Goal: Task Accomplishment & Management: Complete application form

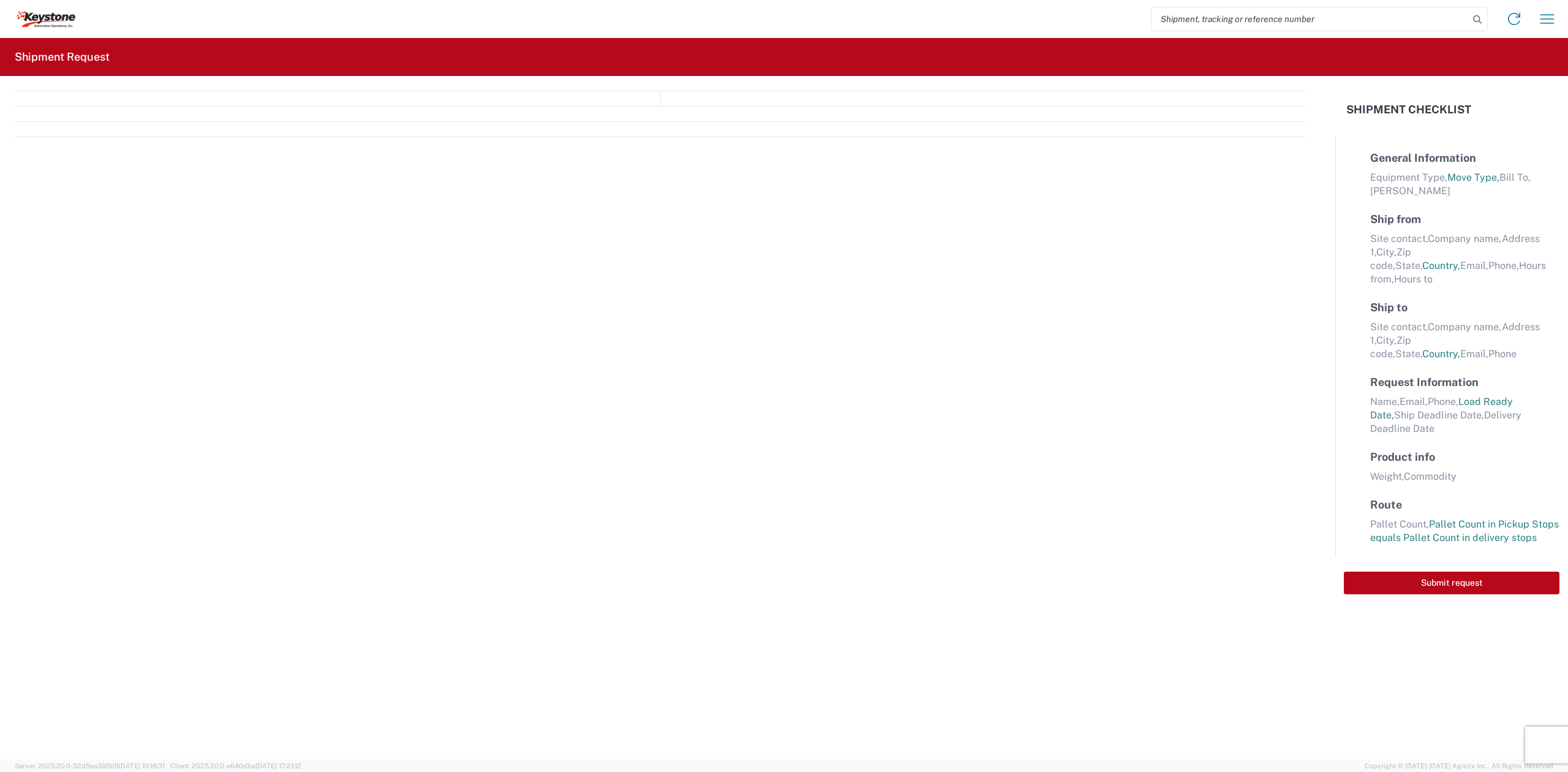
select select "FULL"
select select "LBS"
select select "IN"
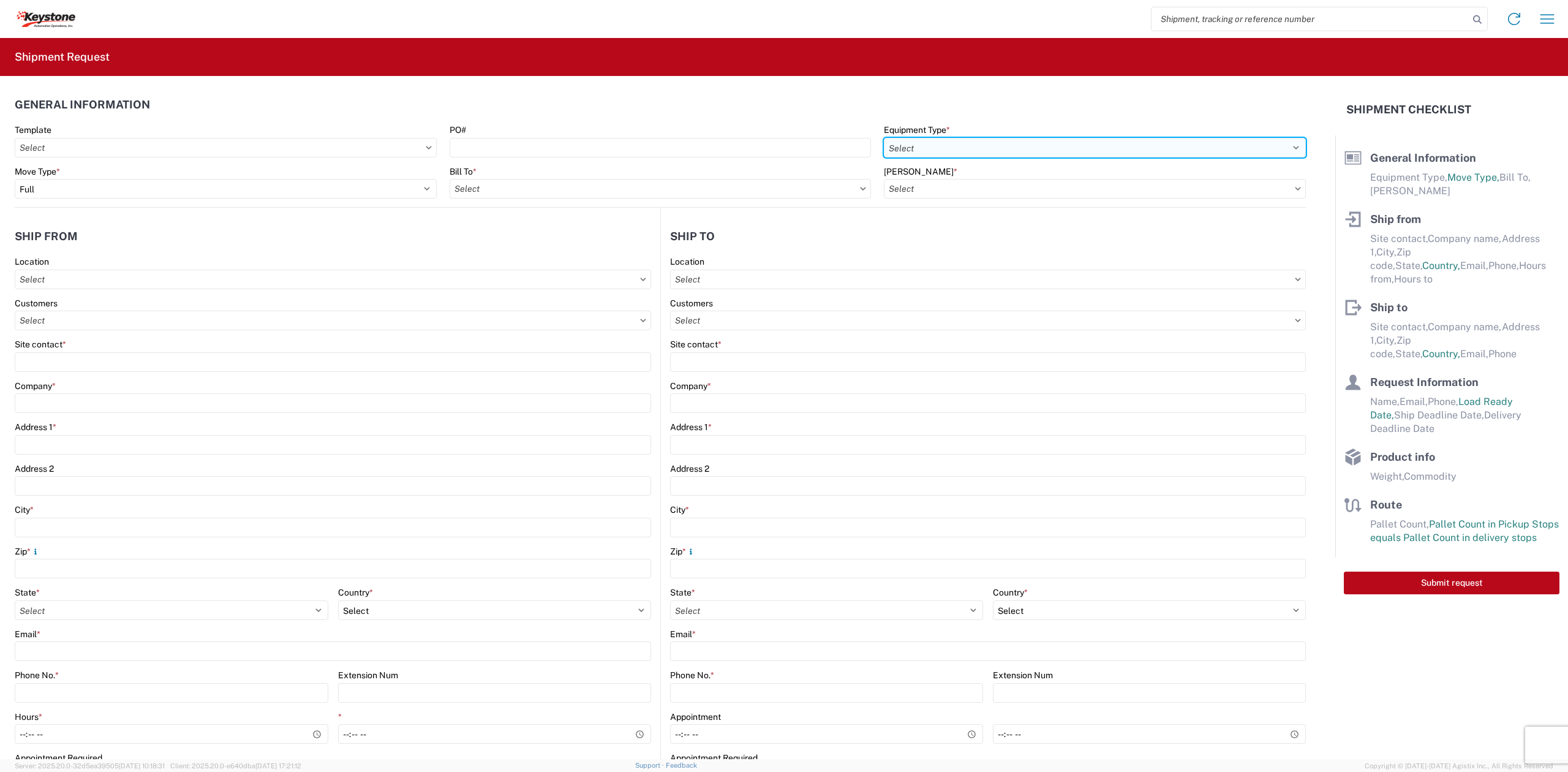
click at [1016, 151] on select "Select 53’ Dry Van Flatbed Dropdeck (van) Lowboy (flatbed) Rail" at bounding box center [1095, 147] width 422 height 20
select select "STDV"
click at [884, 138] on select "Select 53’ Dry Van Flatbed Dropdeck (van) Lowboy (flatbed) Rail" at bounding box center [1095, 147] width 422 height 20
click at [669, 196] on input "text" at bounding box center [661, 189] width 422 height 20
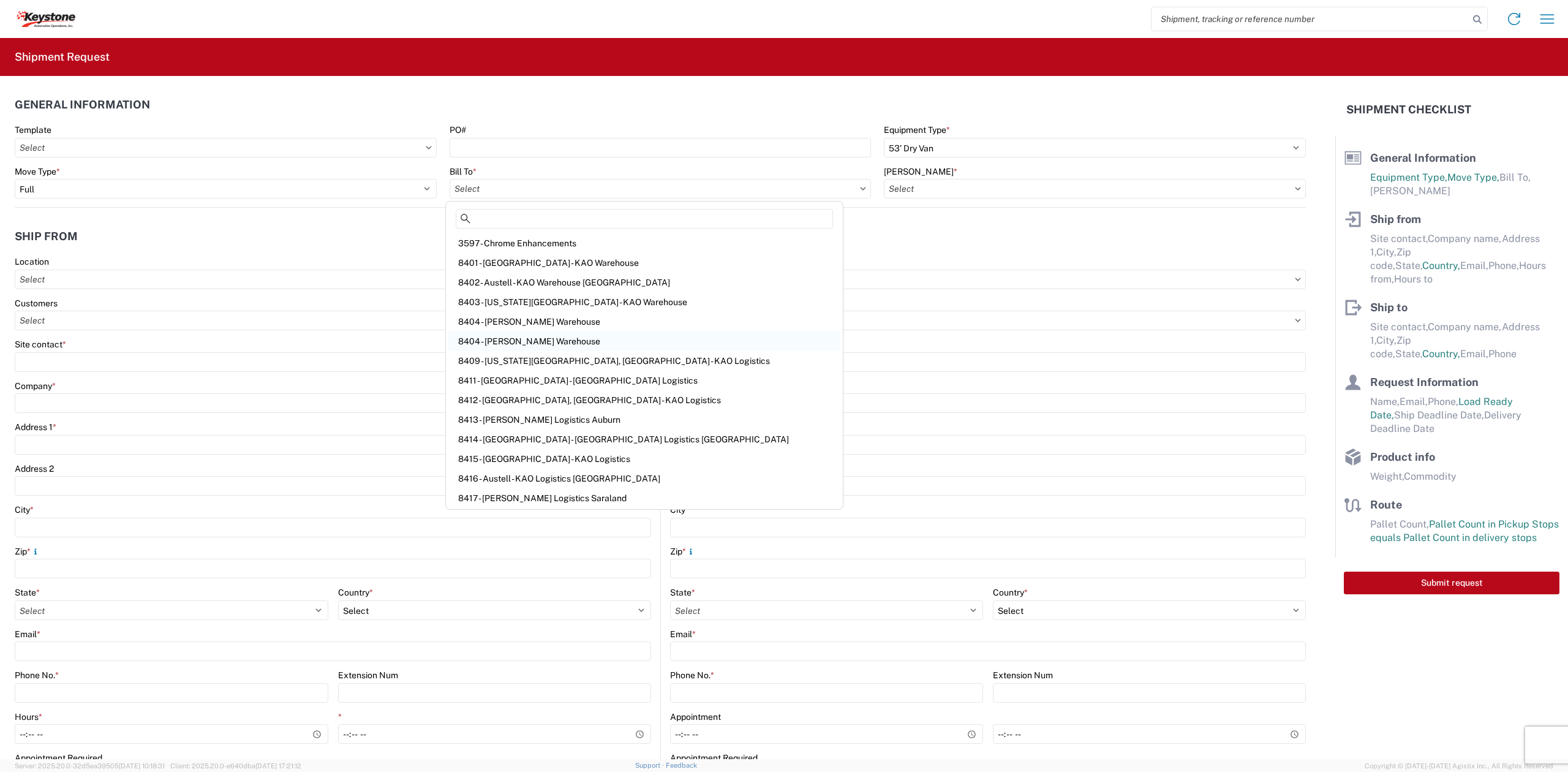
click at [532, 332] on div "8404 - [PERSON_NAME] Warehouse" at bounding box center [643, 341] width 392 height 20
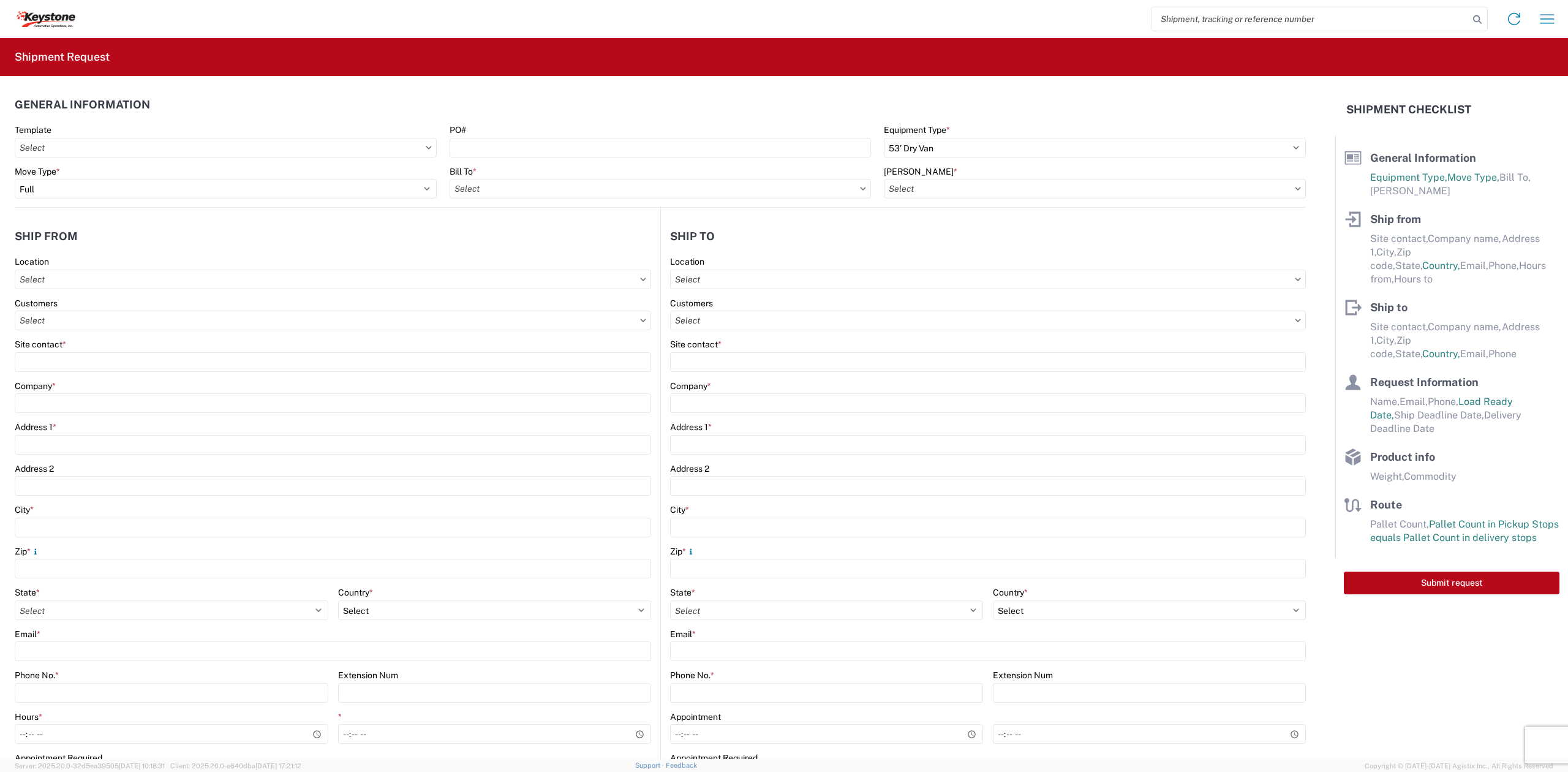
type input "8404 - [PERSON_NAME] Warehouse"
click at [1081, 191] on input "text" at bounding box center [1095, 189] width 422 height 20
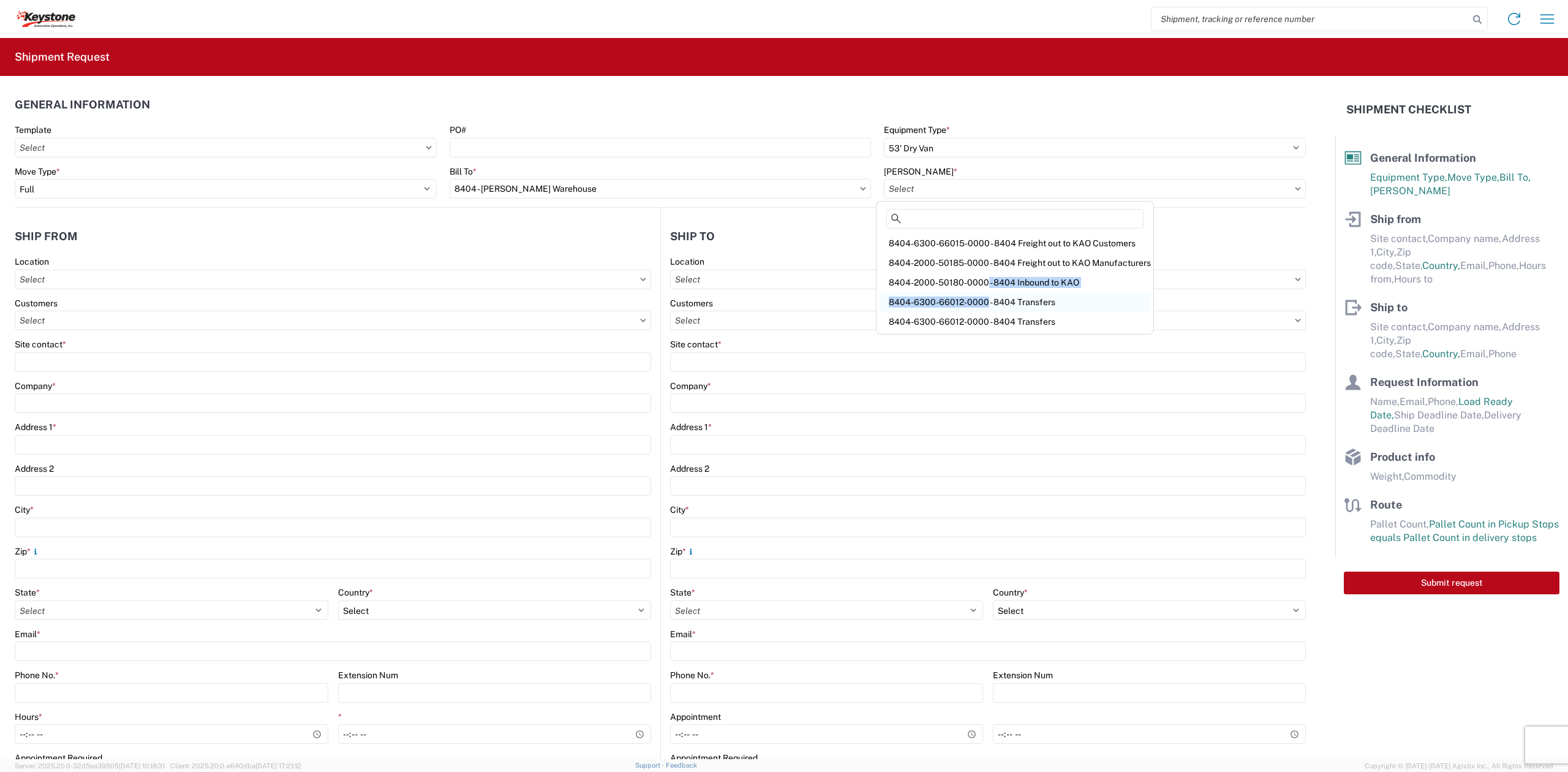
drag, startPoint x: 982, startPoint y: 289, endPoint x: 982, endPoint y: 302, distance: 13.0
click at [982, 302] on div "8404-6300-66015-0000 - 8404 Freight out to KAO Customers 8404-2000-50185-0000 -…" at bounding box center [1015, 283] width 272 height 98
click at [982, 301] on div "8404-6300-66012-0000 - 8404 Transfers" at bounding box center [1015, 302] width 272 height 20
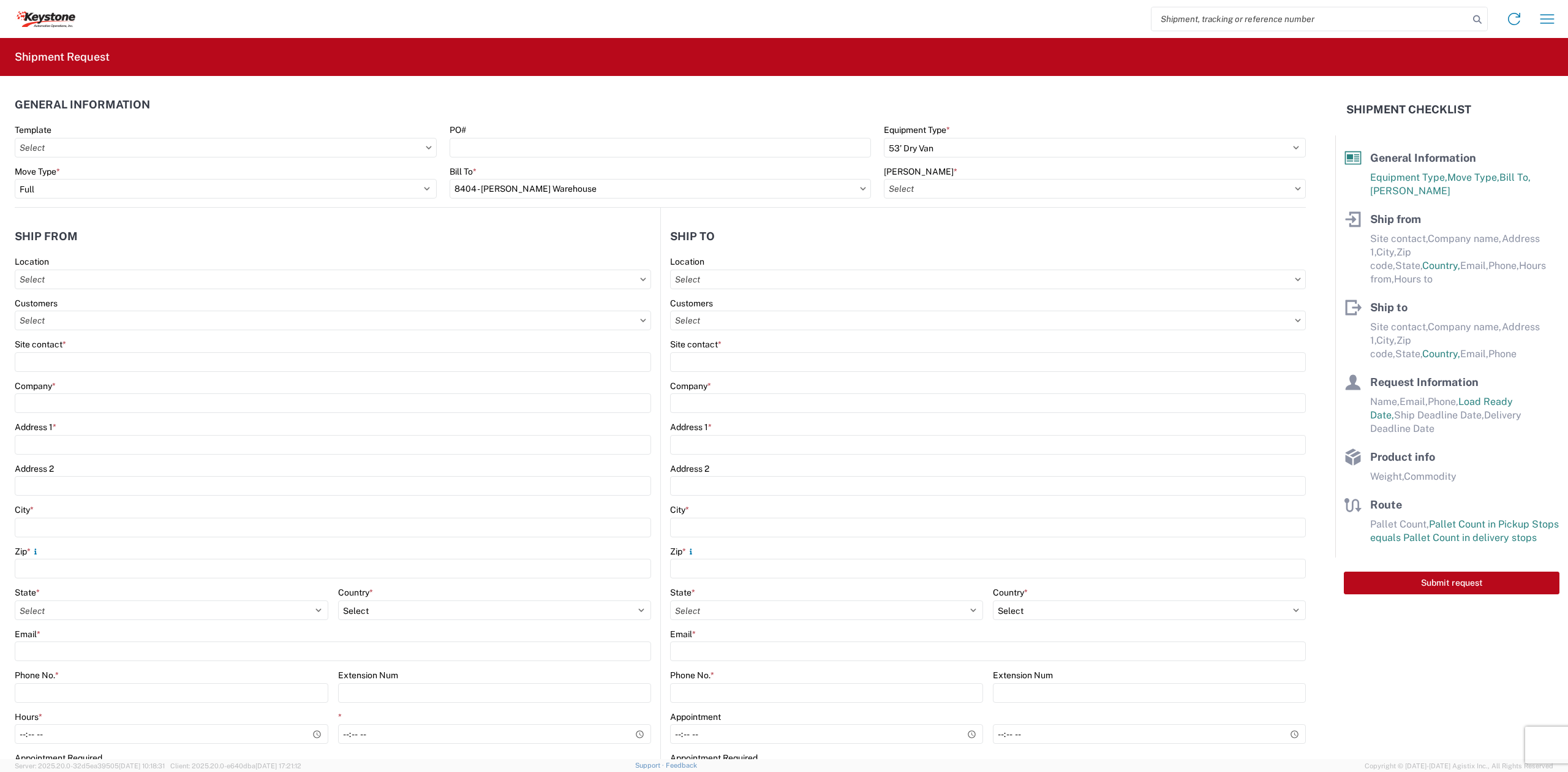
type input "8404-6300-66012-0000 - 8404 Transfers, 8404-6300-66012-0000 - 8404 Transfers"
click at [253, 285] on input "text" at bounding box center [332, 279] width 636 height 20
type input "8404"
click at [69, 344] on div "8404 - [PERSON_NAME] Warehouse" at bounding box center [125, 353] width 214 height 20
type input "8404 - [PERSON_NAME] Warehouse"
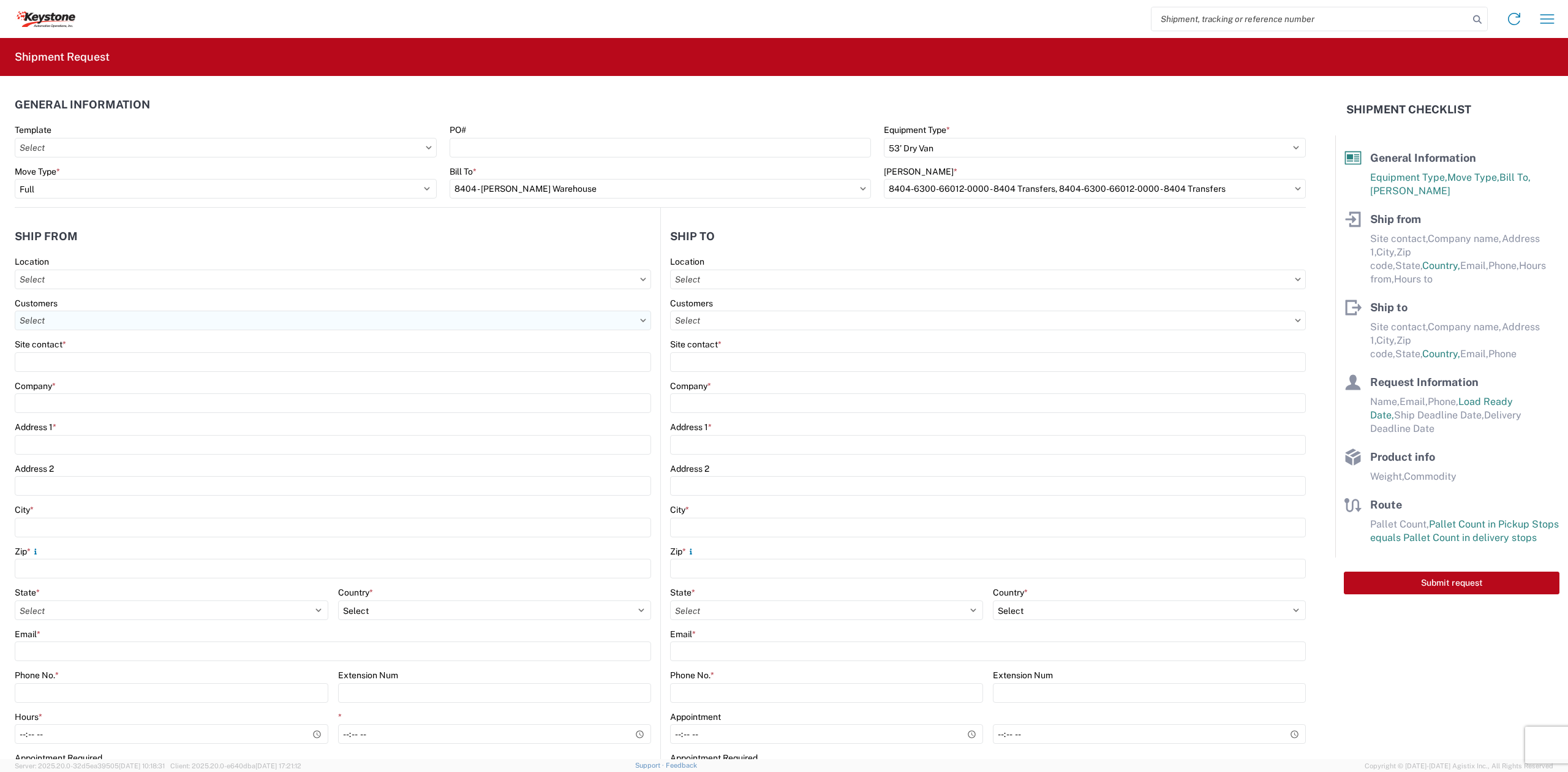
type input "KAO"
type input "[STREET_ADDRESS]"
type input "Suite 100"
type input "[PERSON_NAME]"
type input "75038"
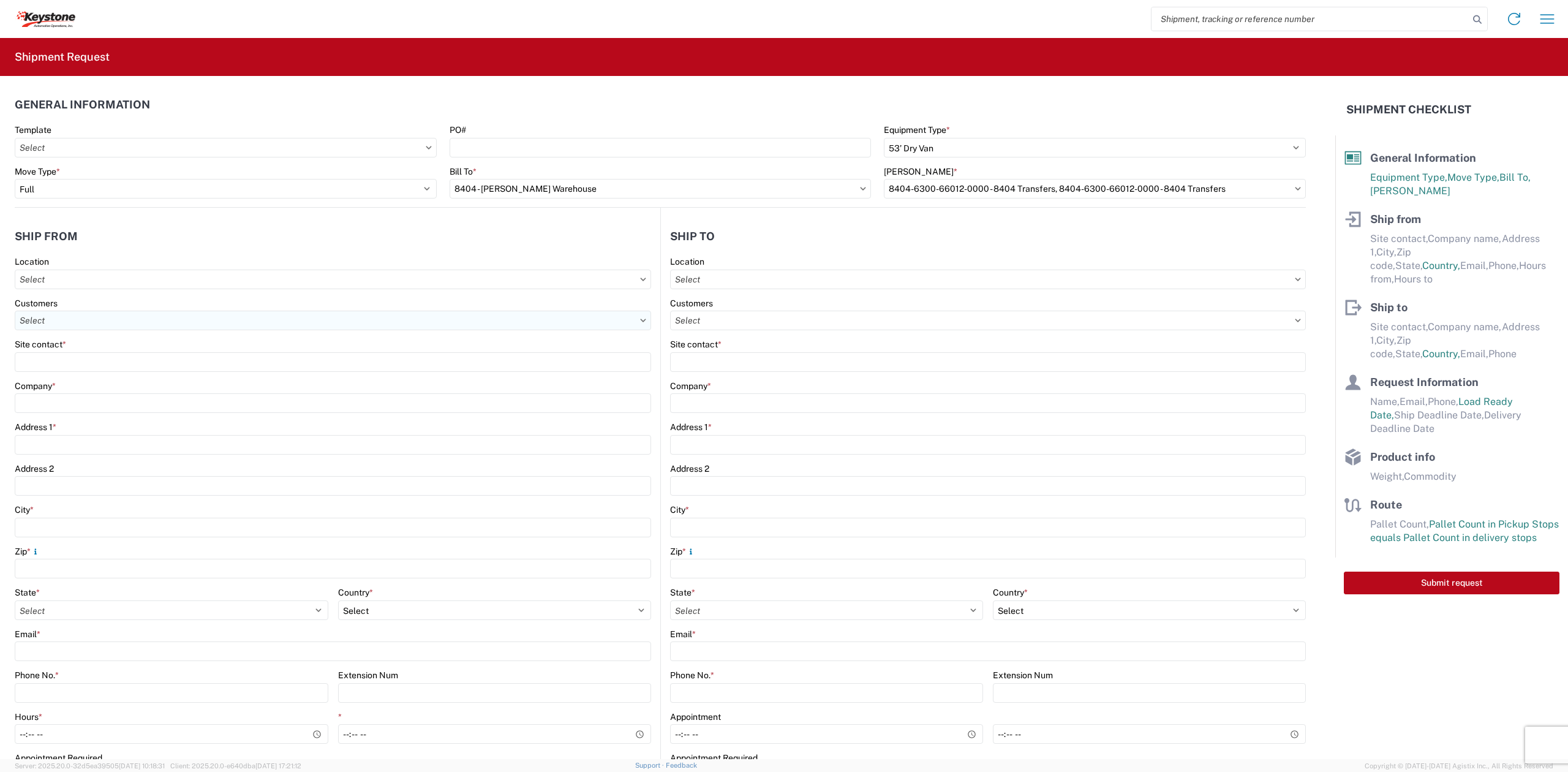
select select "[GEOGRAPHIC_DATA]"
select select "US"
type input "[PHONE_NUMBER]"
type input "08:00"
type input "14:00"
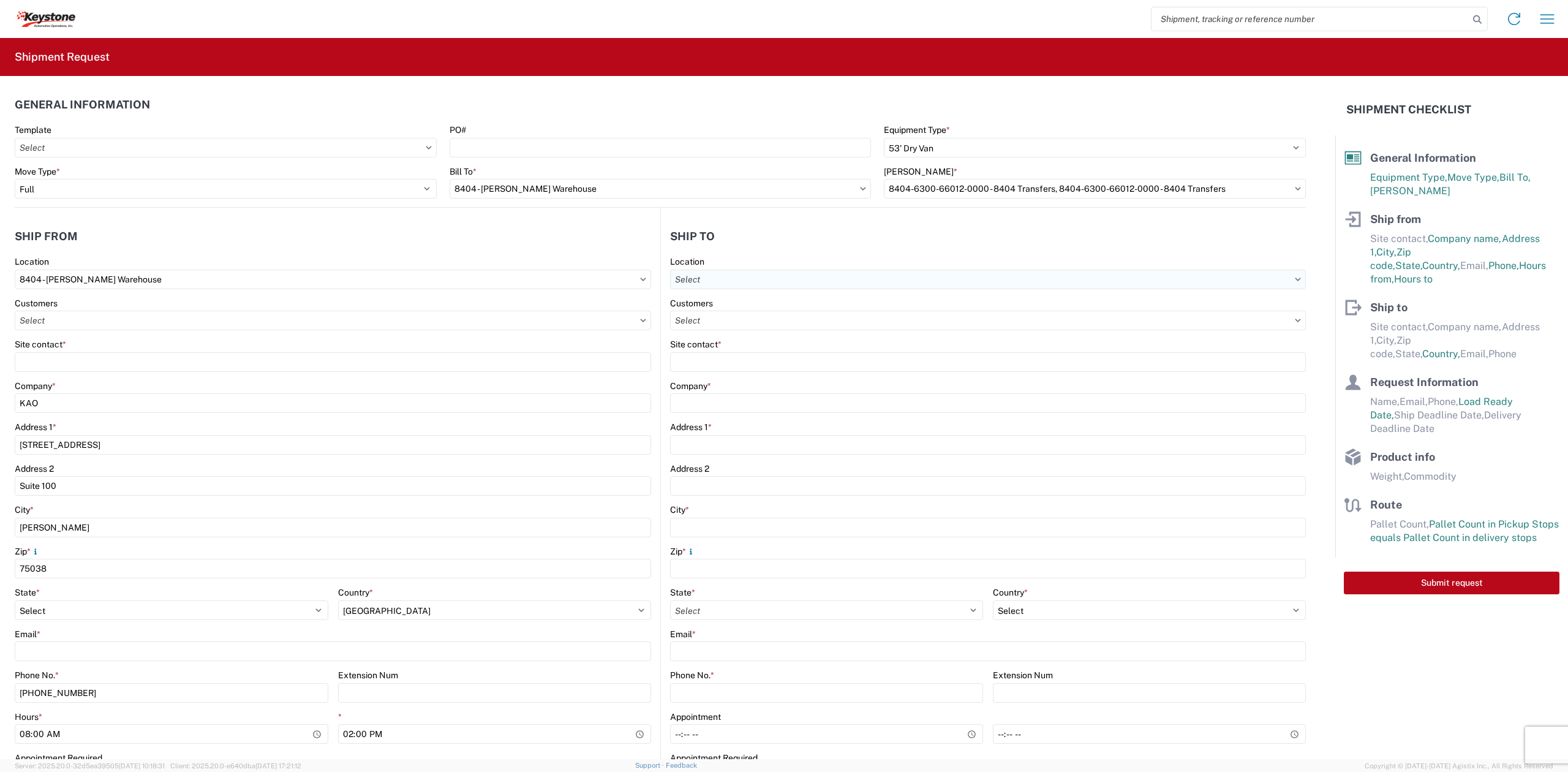
click at [795, 268] on div "Location" at bounding box center [988, 272] width 636 height 33
click at [787, 274] on input "text" at bounding box center [988, 279] width 636 height 20
type input "8607"
click at [710, 327] on div "8607 - [GEOGRAPHIC_DATA], [GEOGRAPHIC_DATA] – KAO Warehouse" at bounding box center [810, 334] width 285 height 20
type input "8607 - [GEOGRAPHIC_DATA], [GEOGRAPHIC_DATA] – KAO Warehouse"
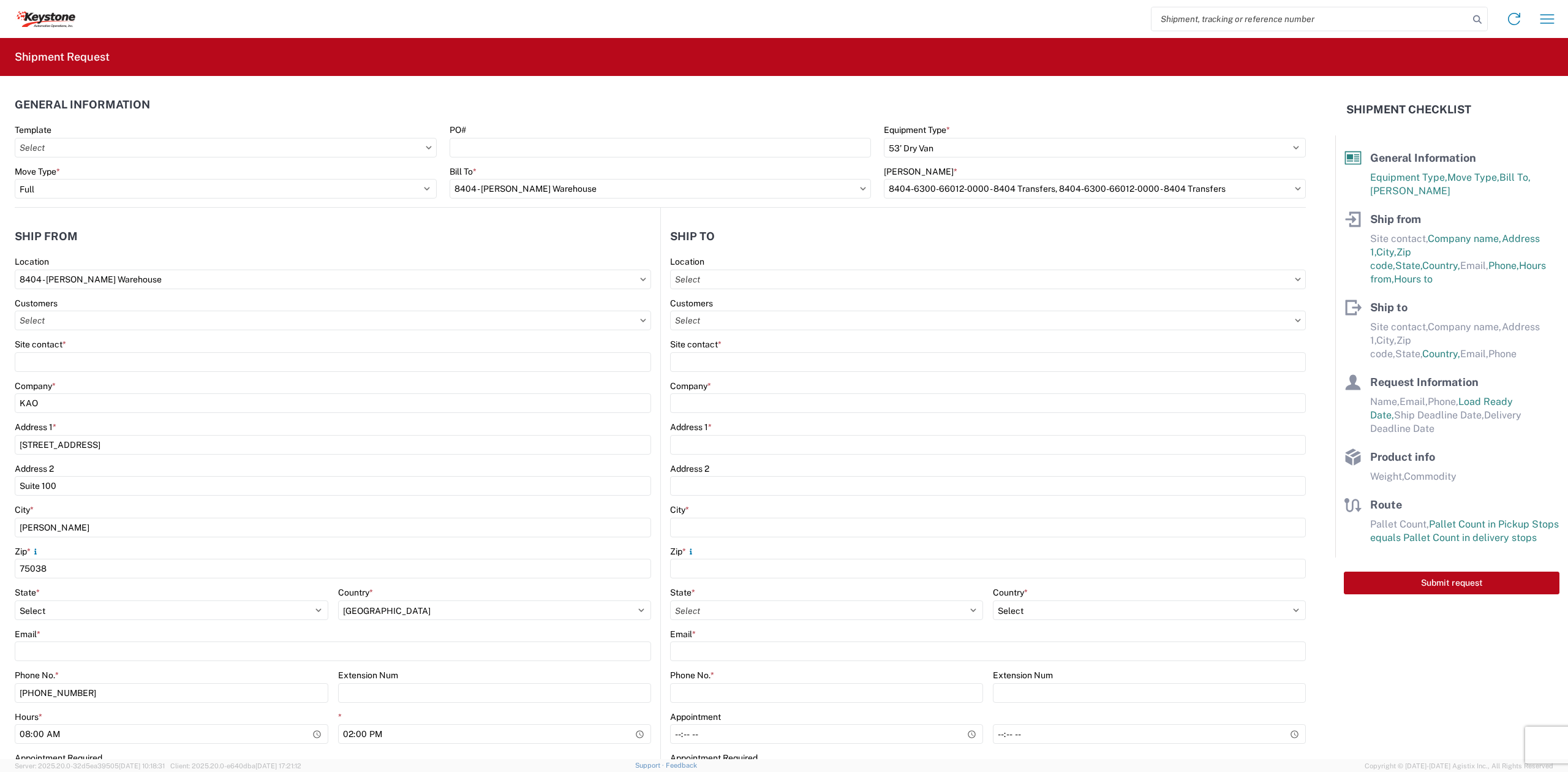
type input "KAO"
type input "[STREET_ADDRESS][PERSON_NAME]"
type input "[GEOGRAPHIC_DATA]"
type input "48193"
select select "US"
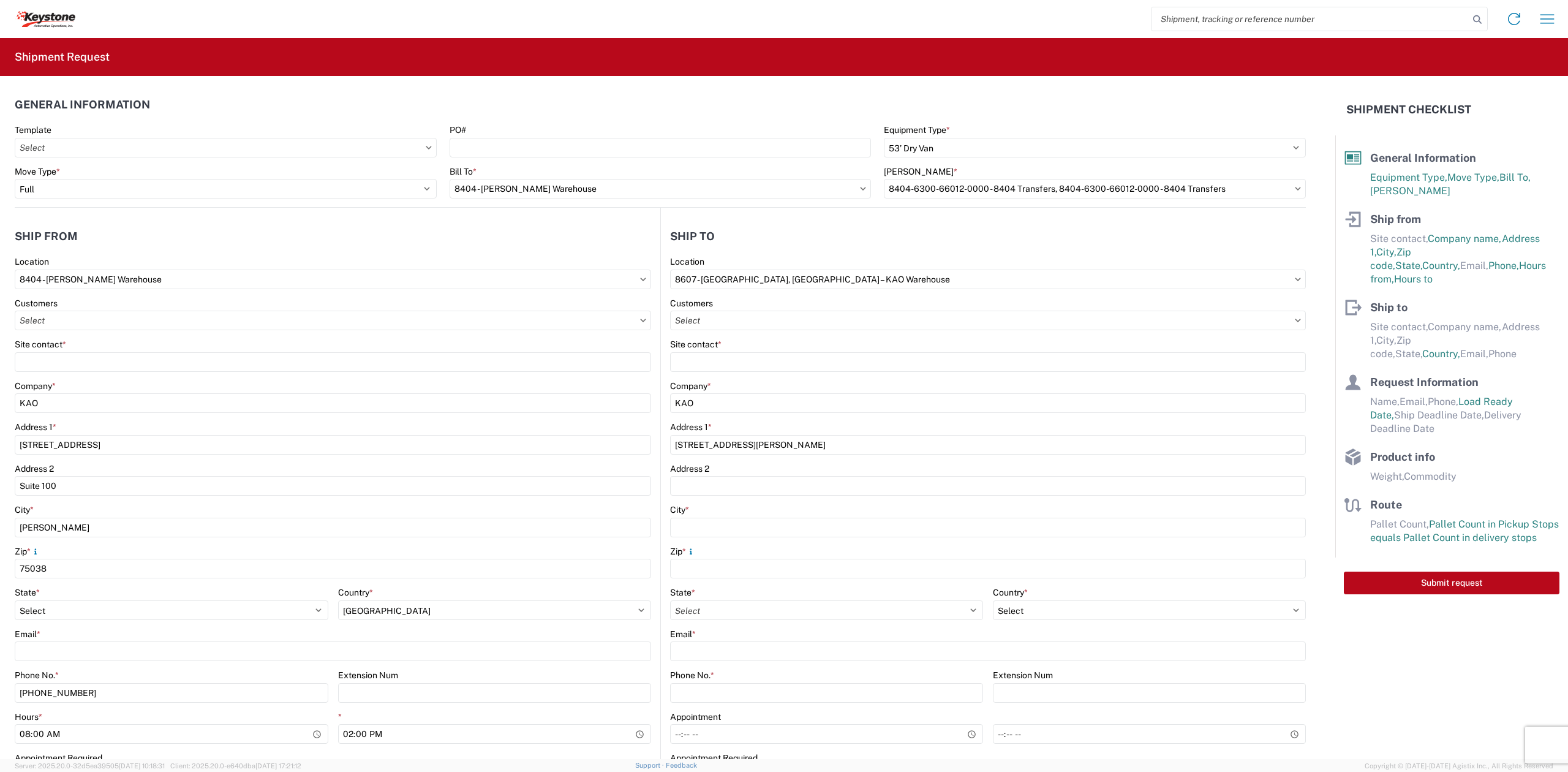
type input "07:00"
type input "17:00"
select select "MI"
click at [732, 318] on input "text" at bounding box center [988, 320] width 636 height 20
click at [214, 330] on input "text" at bounding box center [332, 320] width 636 height 20
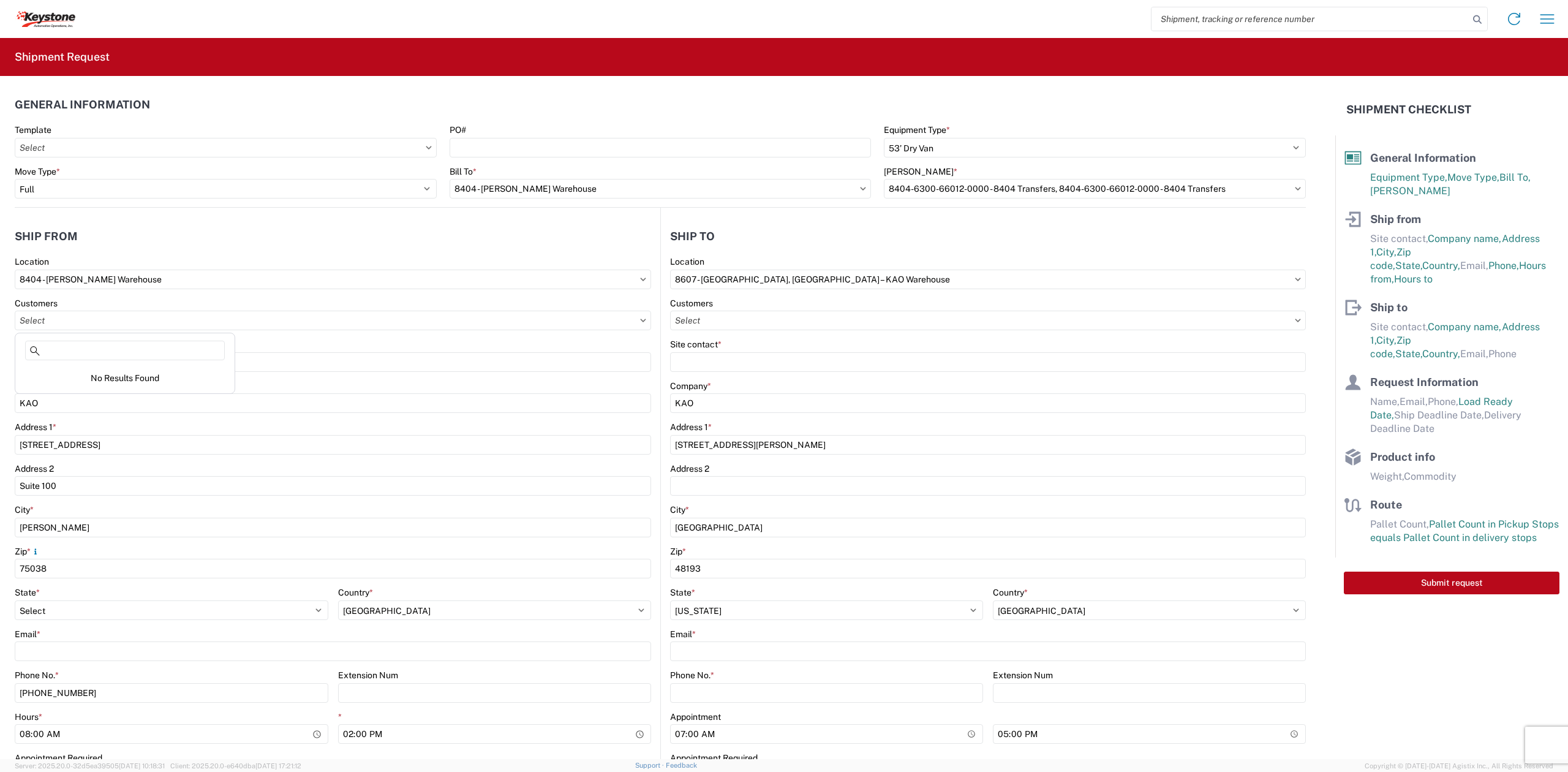
click at [328, 348] on div "Site contact *" at bounding box center [332, 344] width 636 height 11
click at [295, 350] on div "Site contact *" at bounding box center [332, 355] width 636 height 33
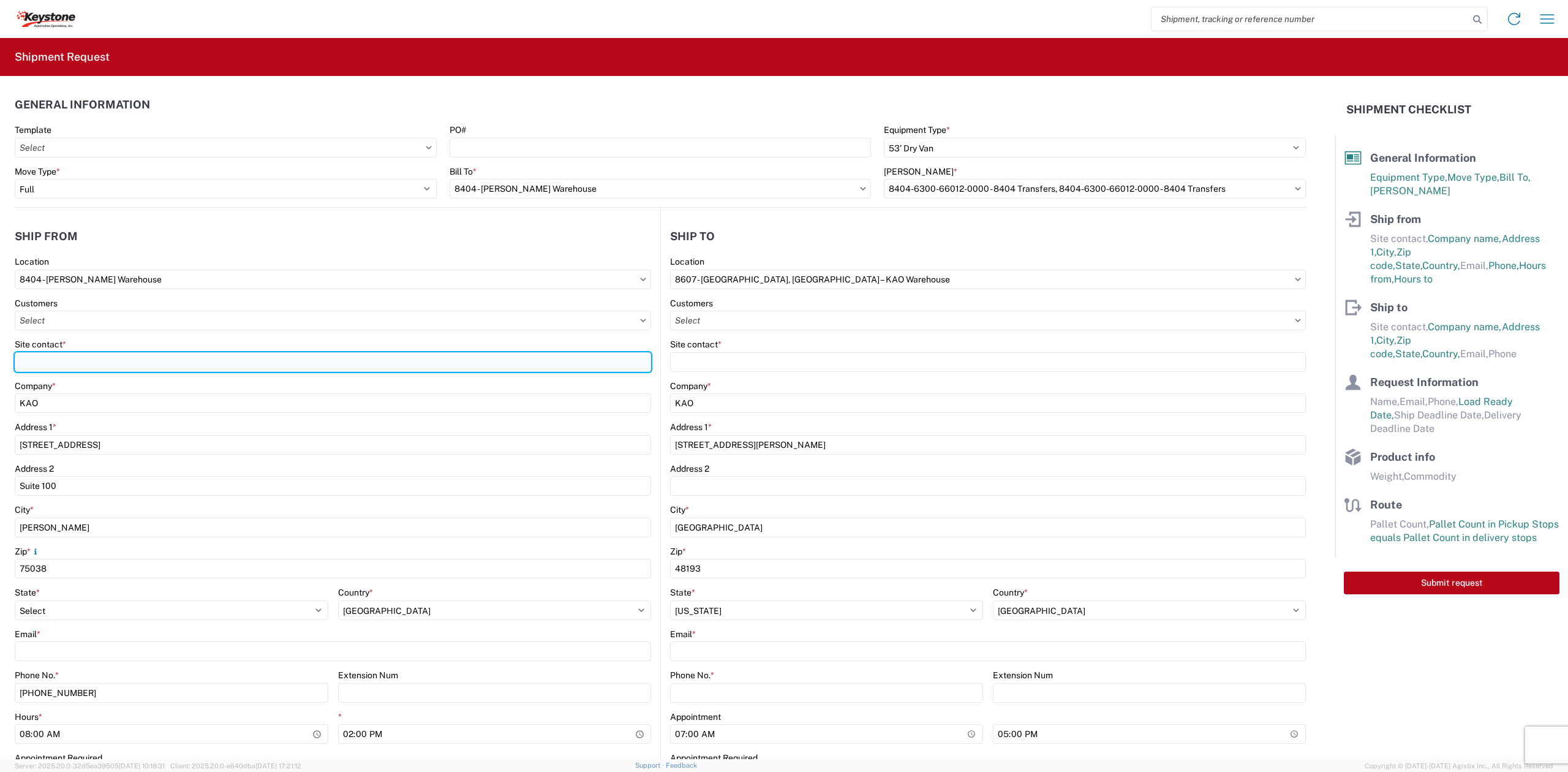
click at [280, 354] on input "Site contact *" at bounding box center [332, 362] width 636 height 20
type input "[PERSON_NAME]"
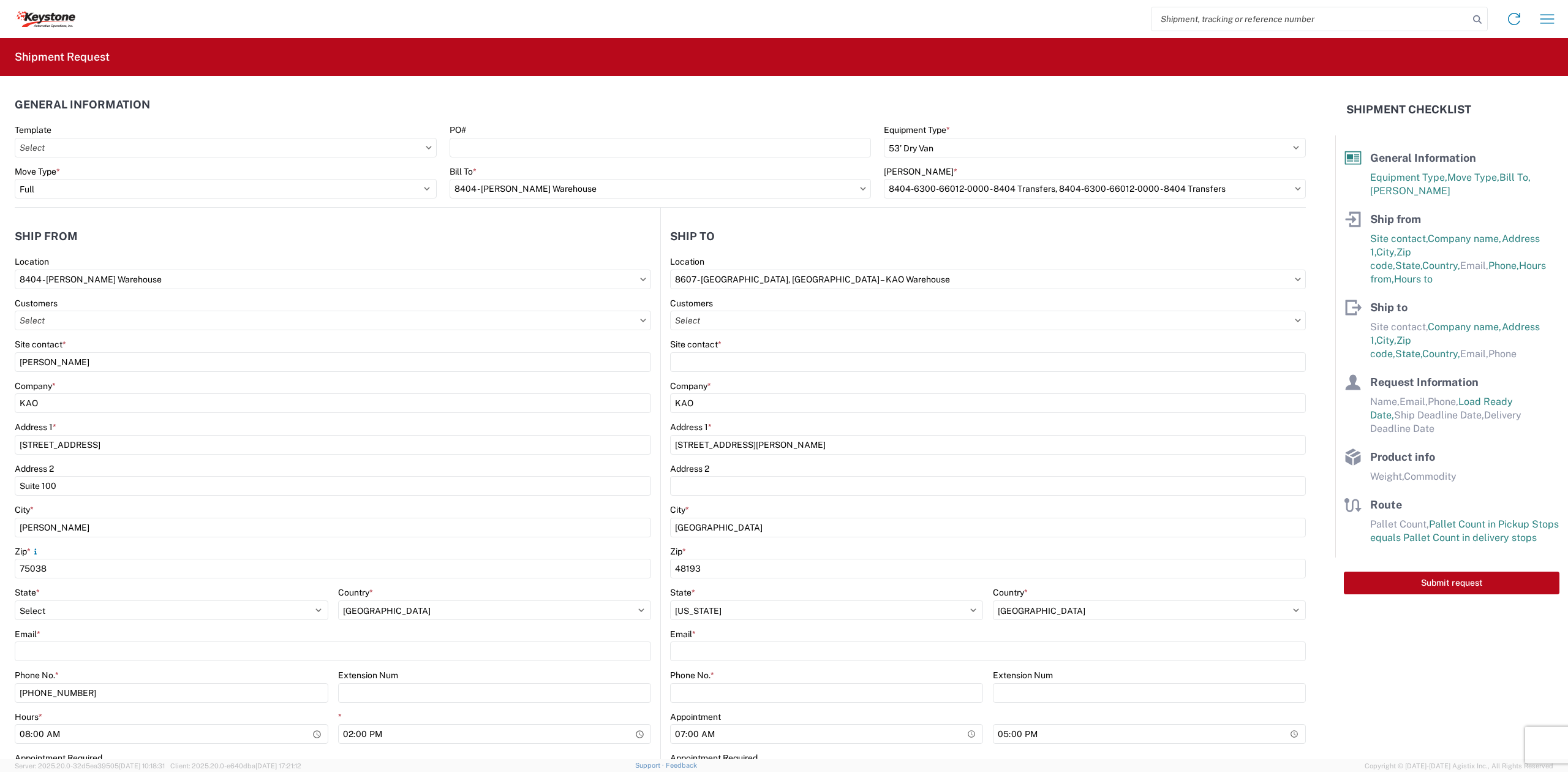
click at [705, 348] on label "Site contact *" at bounding box center [696, 344] width 51 height 11
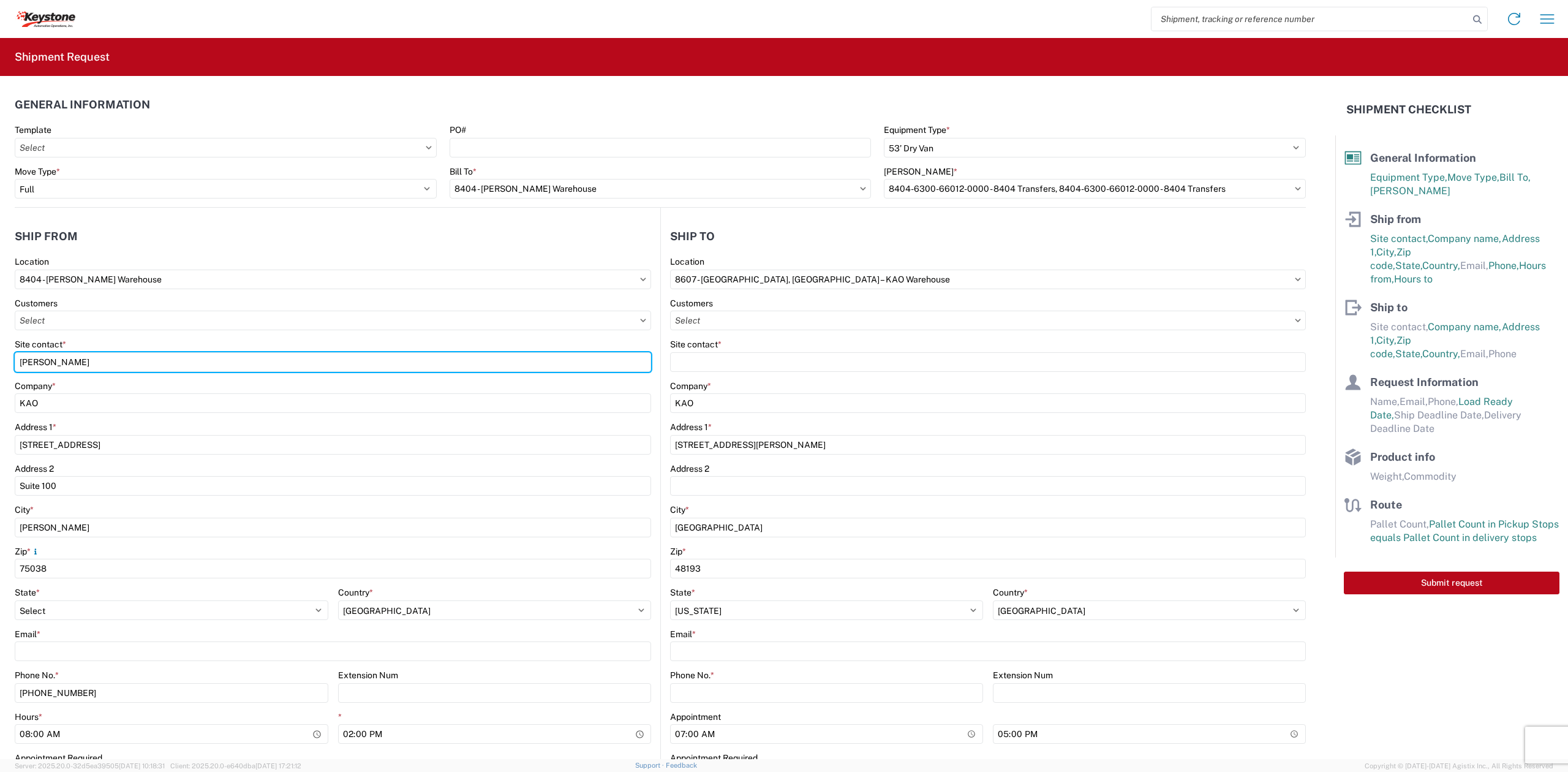
click at [651, 352] on input "[PERSON_NAME]" at bounding box center [332, 362] width 636 height 20
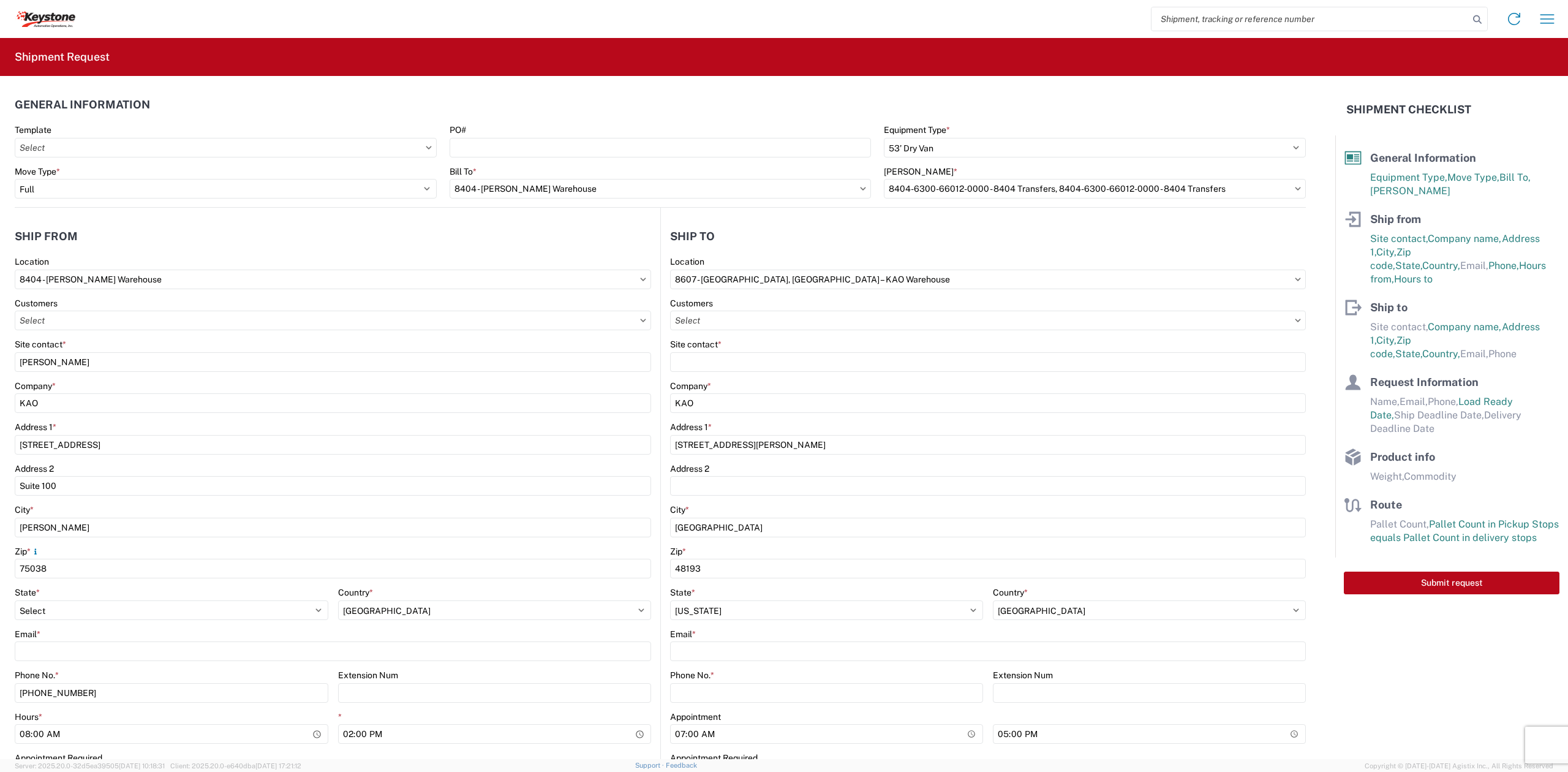
click at [705, 349] on label "Site contact *" at bounding box center [696, 344] width 51 height 11
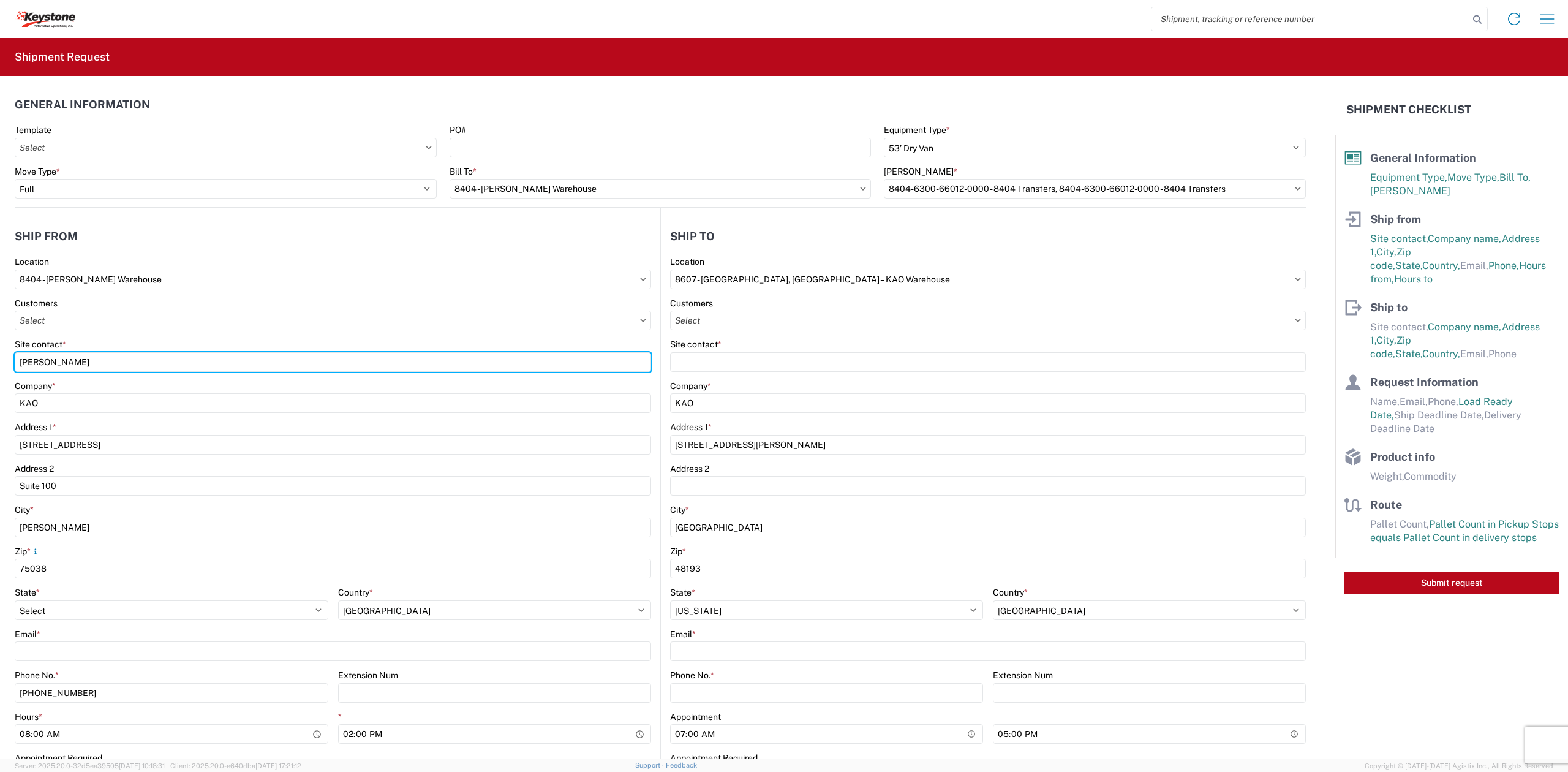
click at [651, 352] on input "[PERSON_NAME]" at bounding box center [332, 362] width 636 height 20
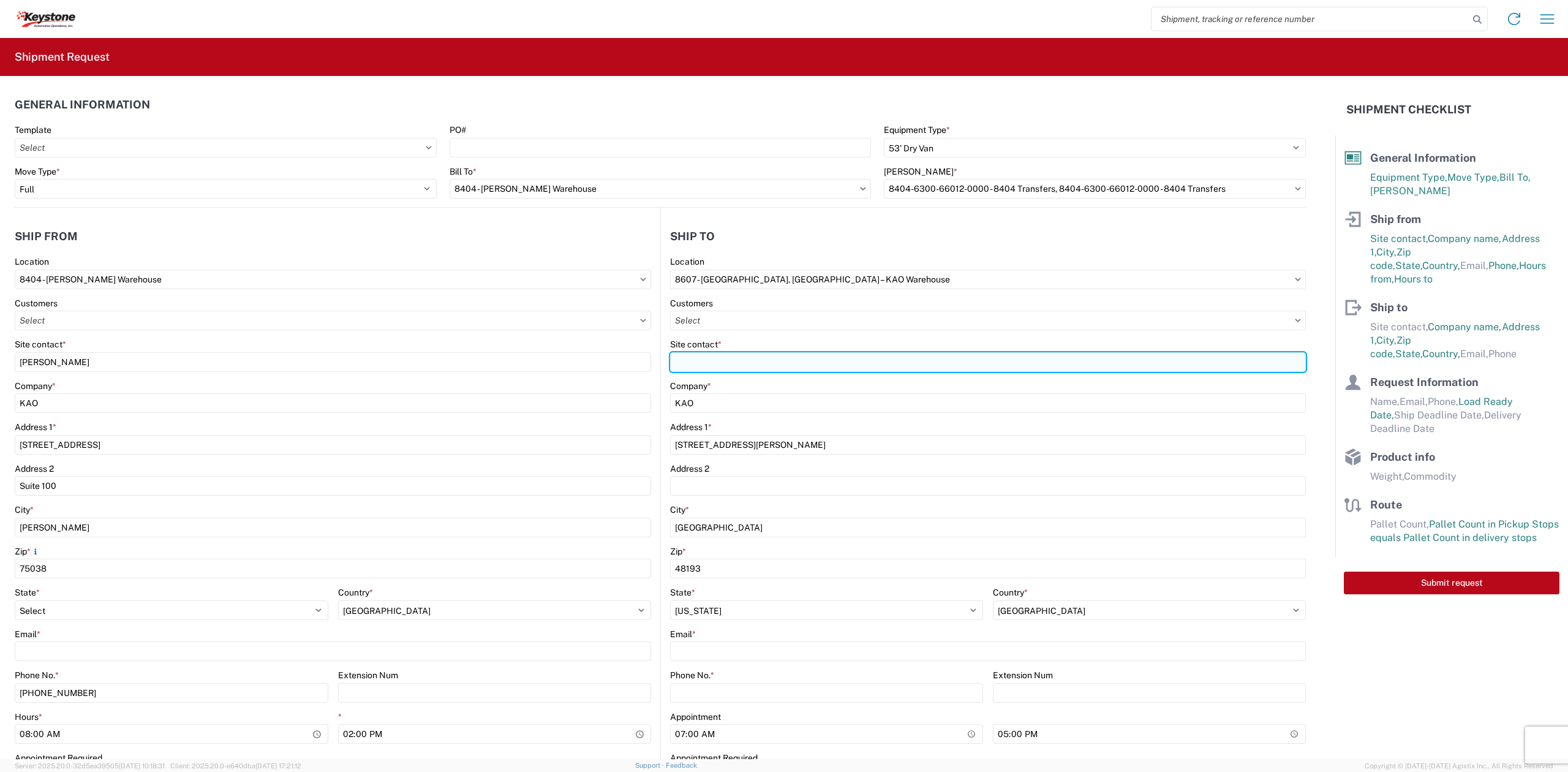
click at [708, 361] on input "Site contact *" at bounding box center [988, 362] width 636 height 20
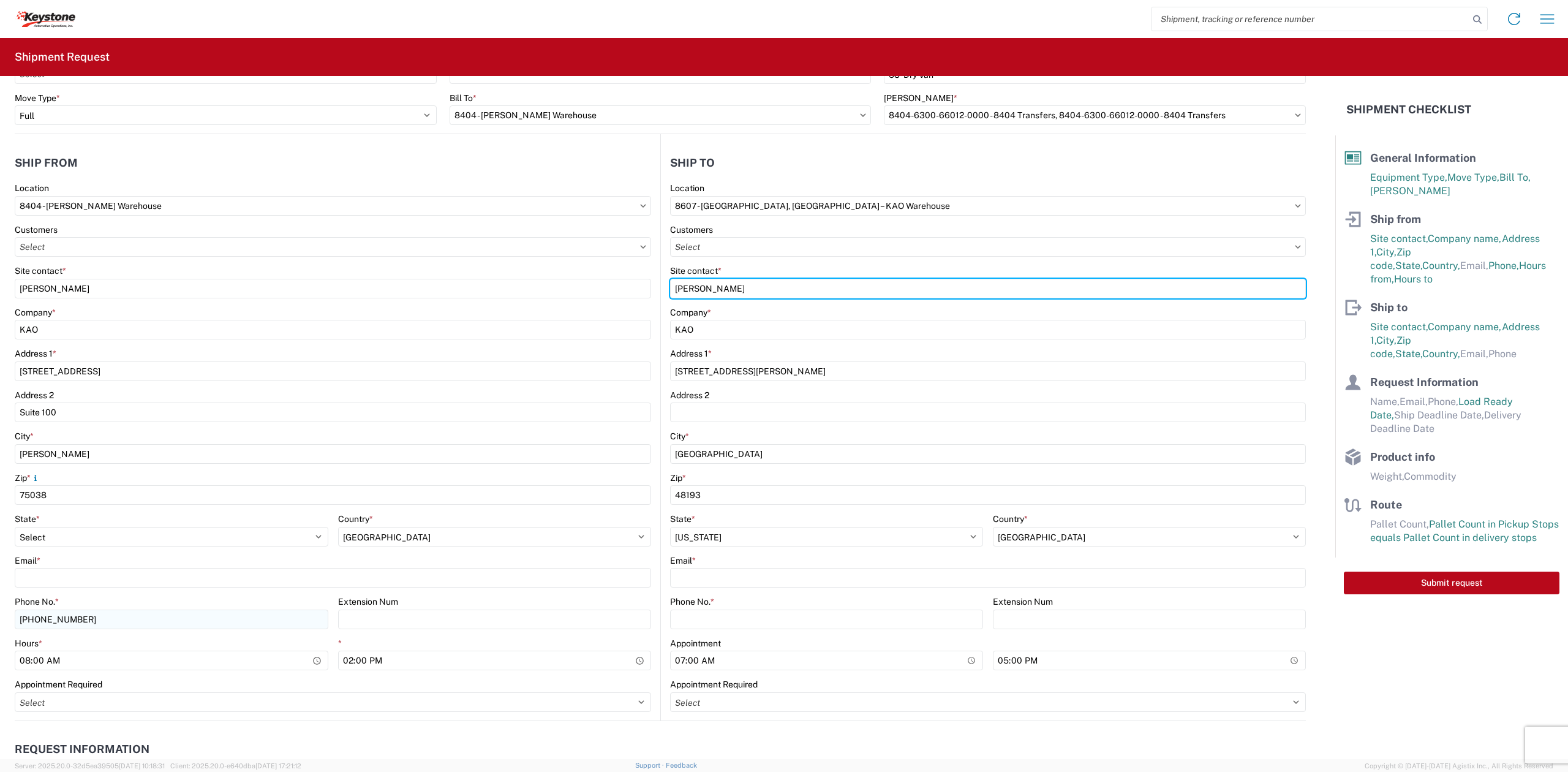
scroll to position [81, 0]
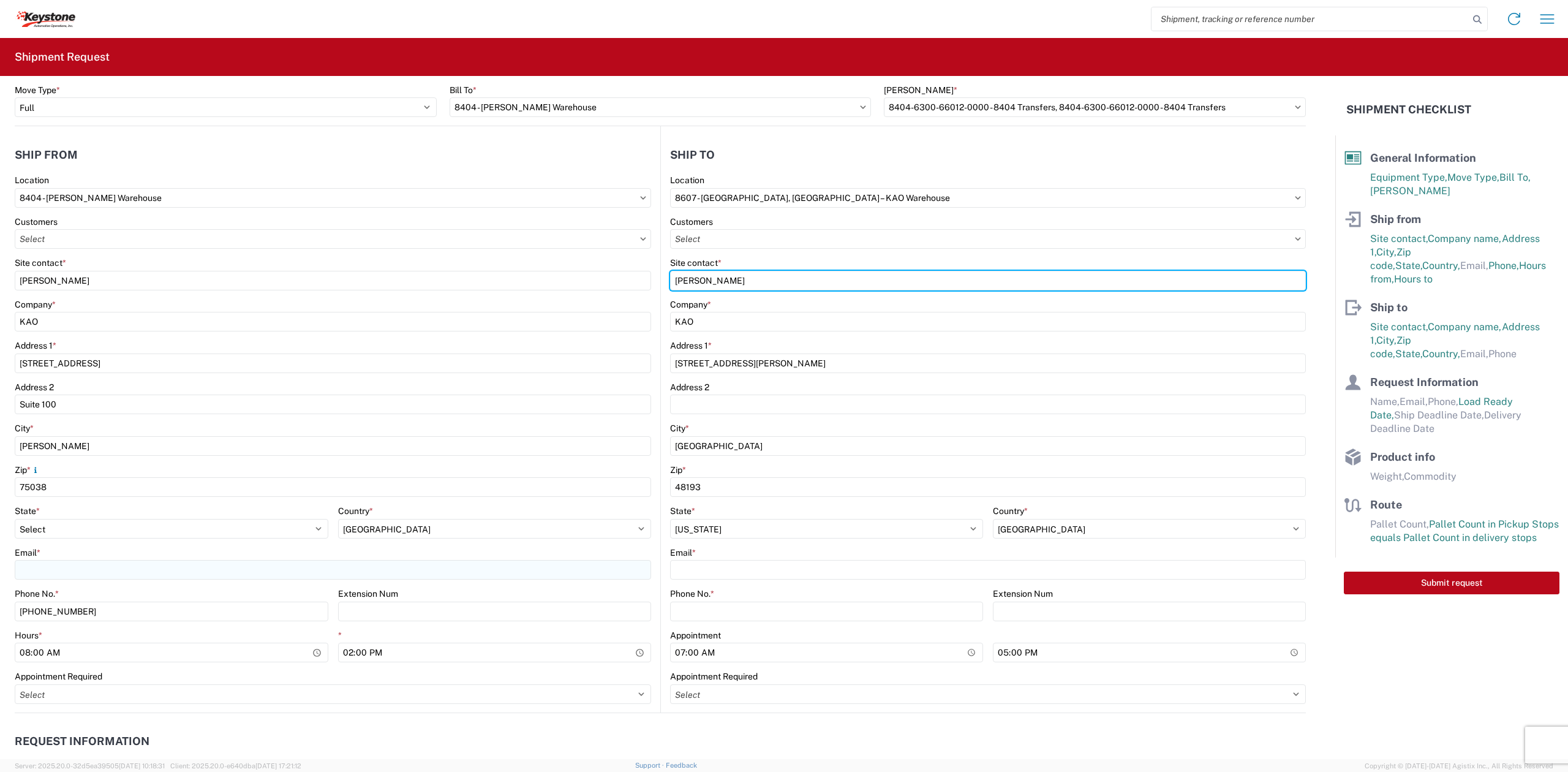
type input "[PERSON_NAME]"
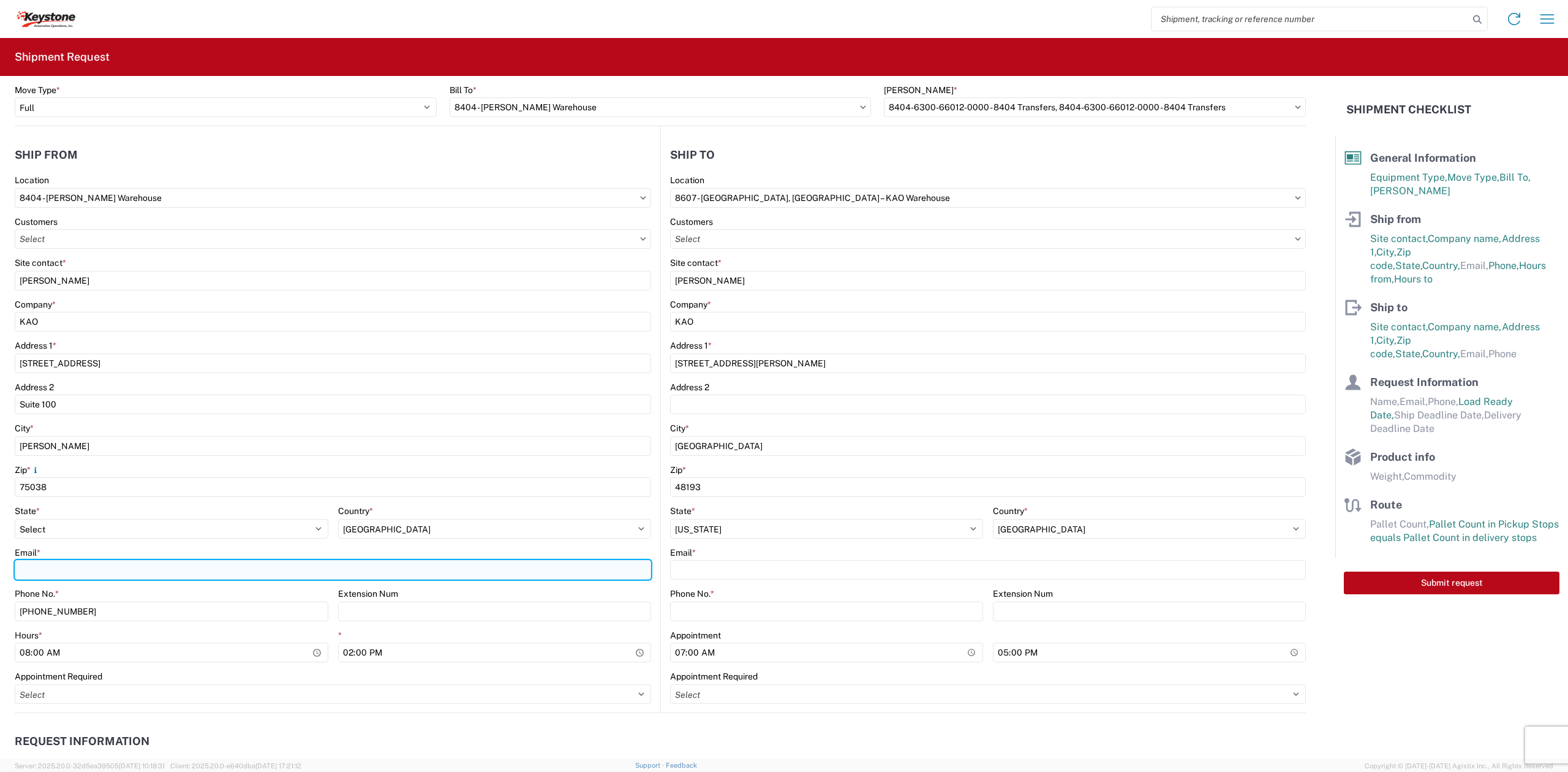
click at [86, 564] on input "Email *" at bounding box center [332, 569] width 636 height 20
type input "[EMAIL_ADDRESS][DOMAIN_NAME], [EMAIL_ADDRESS][DOMAIN_NAME], [EMAIL_ADDRESS][DOM…"
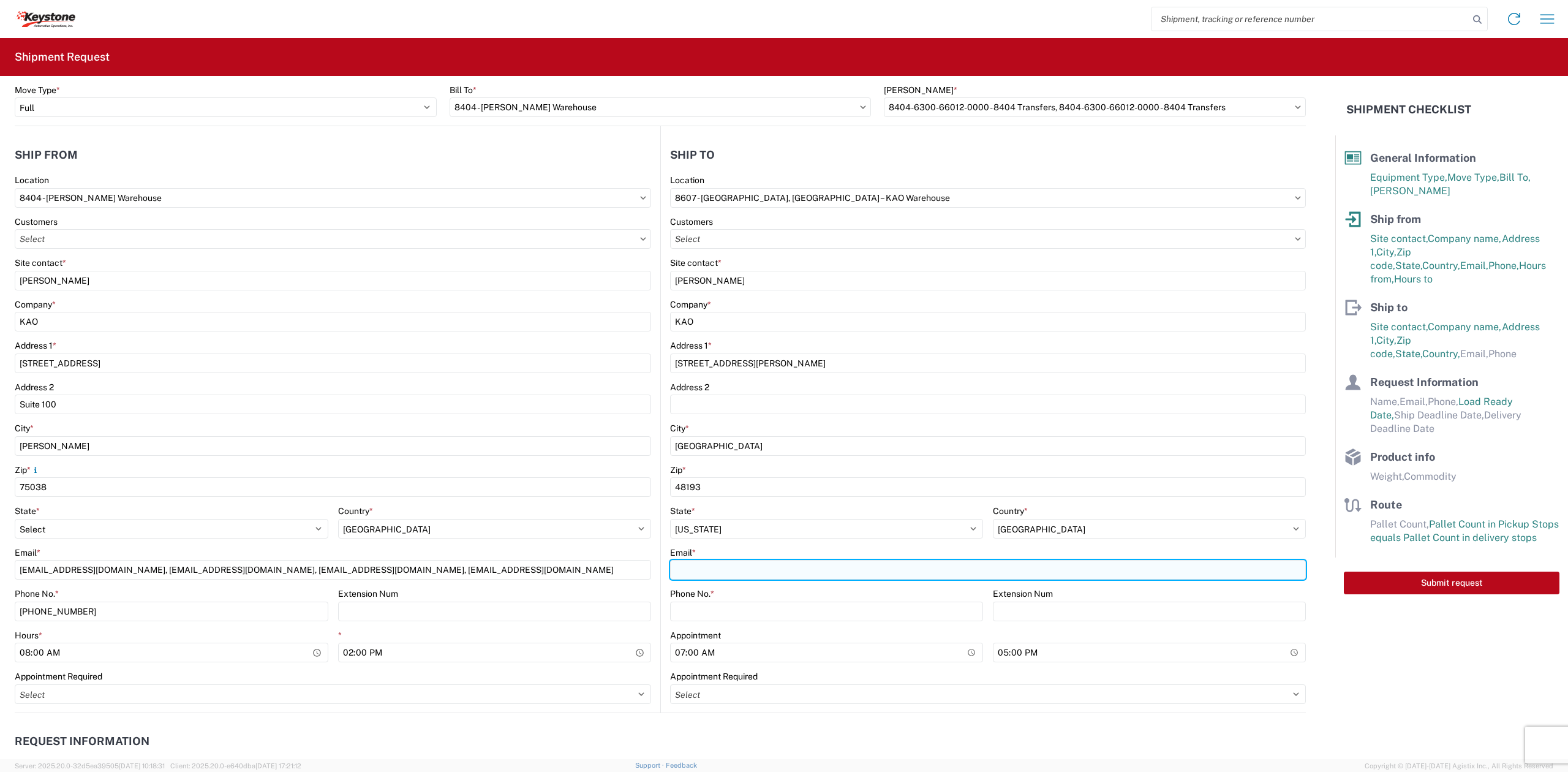
click at [707, 573] on input "Email *" at bounding box center [988, 569] width 636 height 20
drag, startPoint x: 994, startPoint y: 572, endPoint x: 883, endPoint y: 590, distance: 112.4
click at [883, 590] on div "8607 Location 8607 - [GEOGRAPHIC_DATA], [GEOGRAPHIC_DATA] – [GEOGRAPHIC_DATA] W…" at bounding box center [988, 443] width 636 height 537
type input "[EMAIL_ADDRESS][DOMAIN_NAME], [EMAIL_ADDRESS][DOMAIN_NAME], [DOMAIN_NAME][EMAIL…"
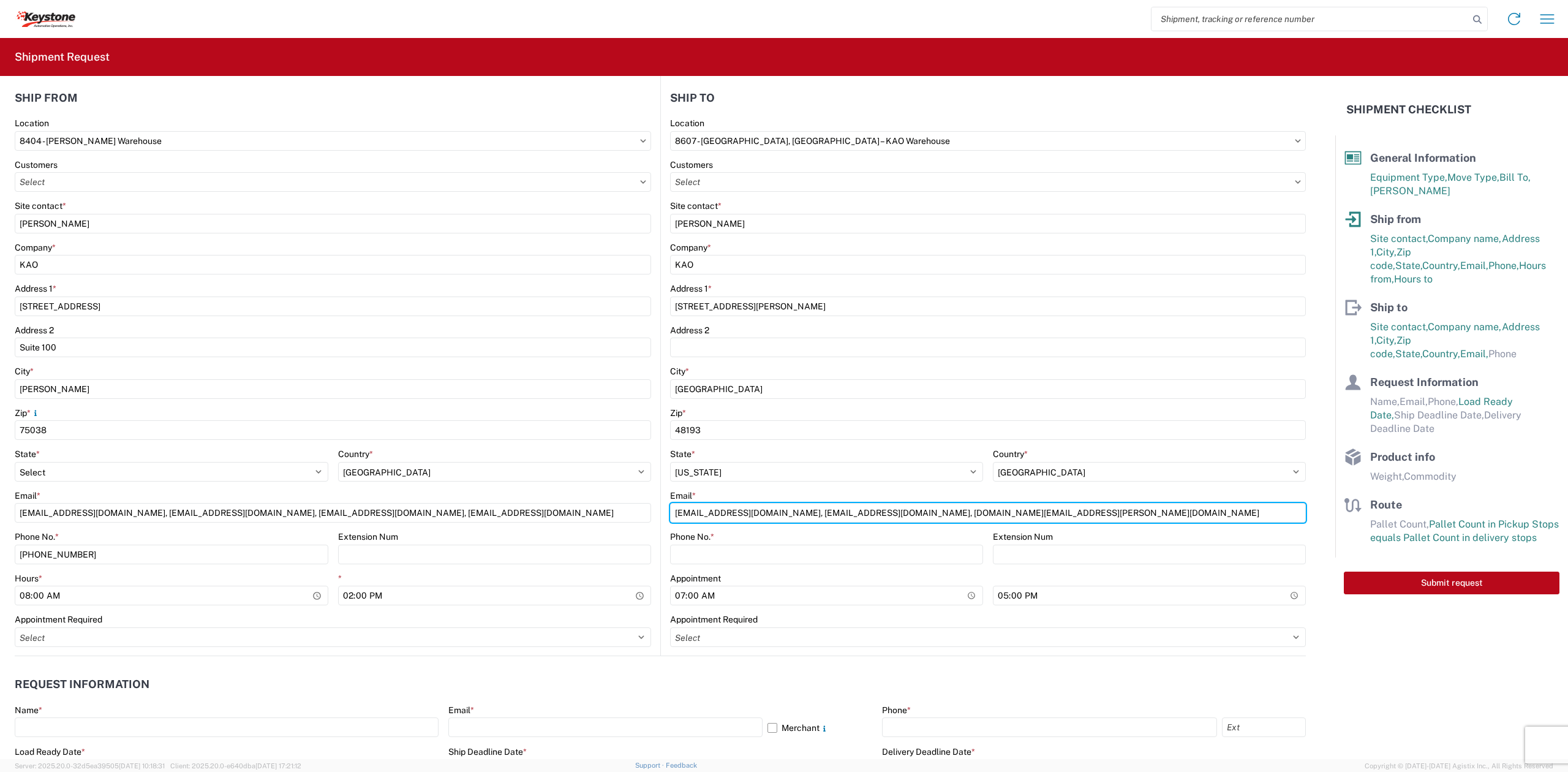
scroll to position [163, 0]
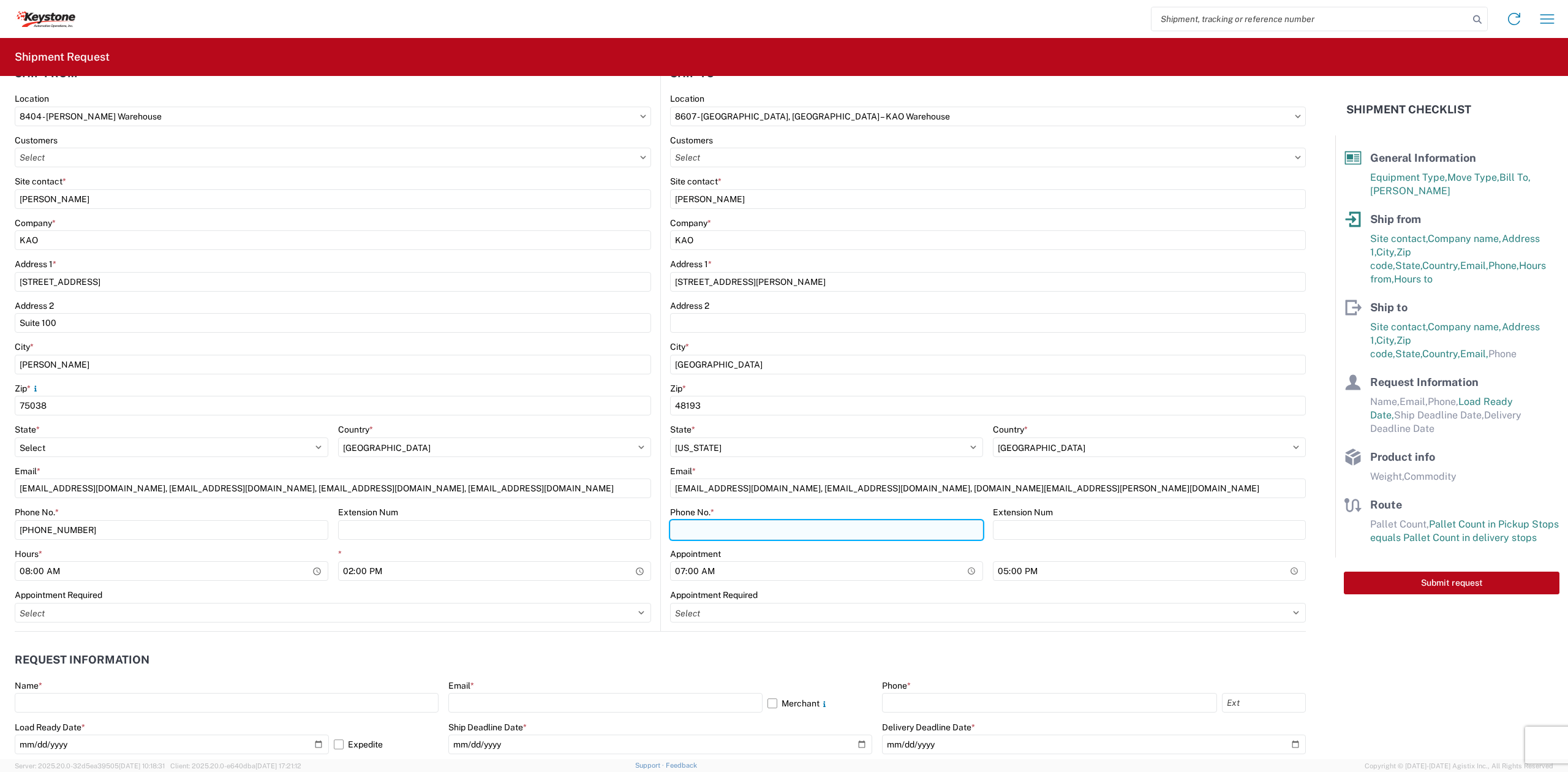
click at [765, 535] on input "Phone No. *" at bounding box center [827, 529] width 313 height 20
type input "3"
type input "[PHONE_NUMBER]"
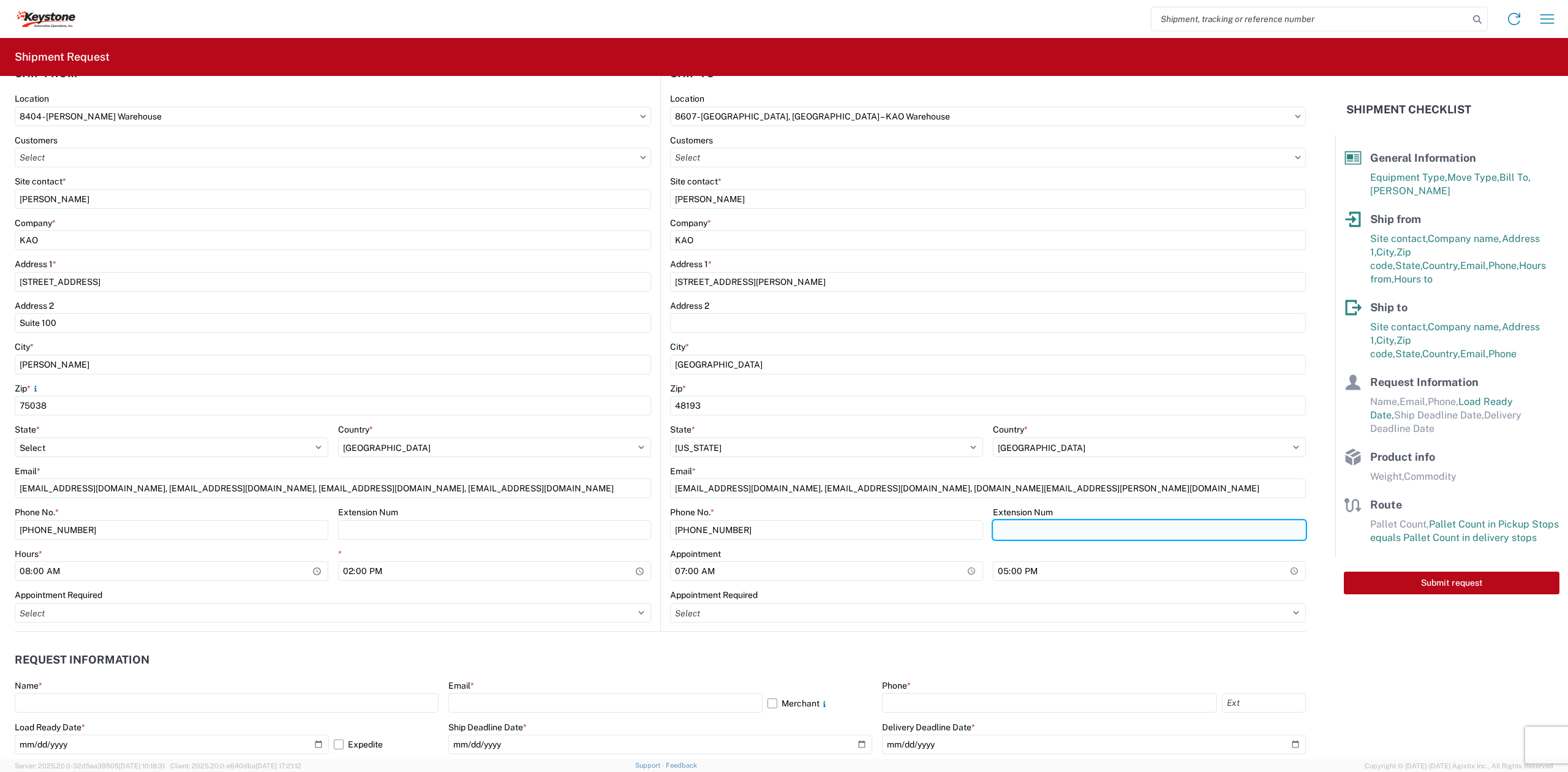
click at [1006, 537] on input "Extension Num" at bounding box center [1149, 529] width 313 height 20
type input "3893"
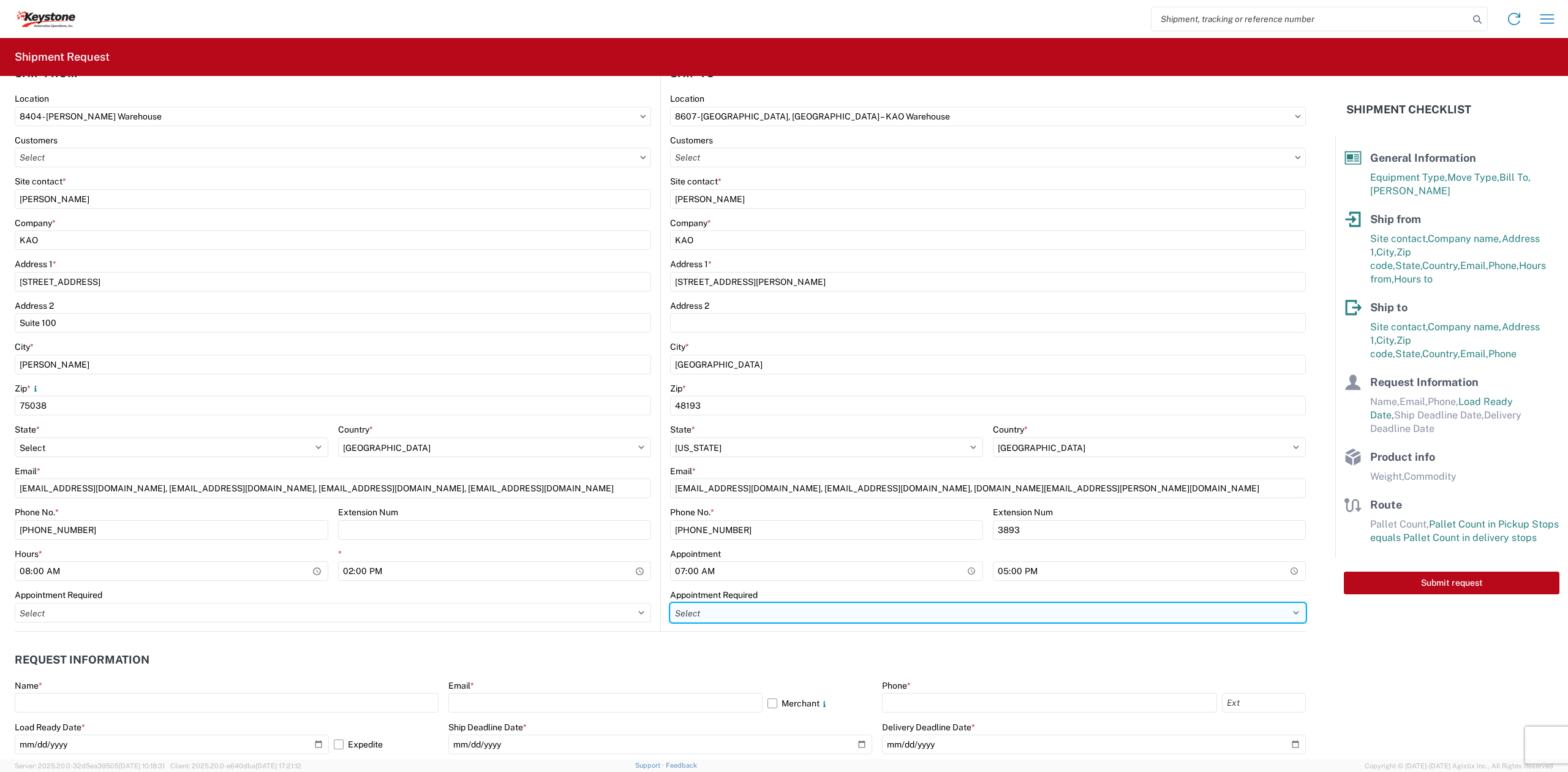
click at [1071, 605] on select "Select Appt Required Appt Not Required Appt - First available" at bounding box center [988, 612] width 636 height 20
select select "apptRequired"
click at [670, 603] on select "Select Appt Required Appt Not Required Appt - First available" at bounding box center [988, 612] width 636 height 20
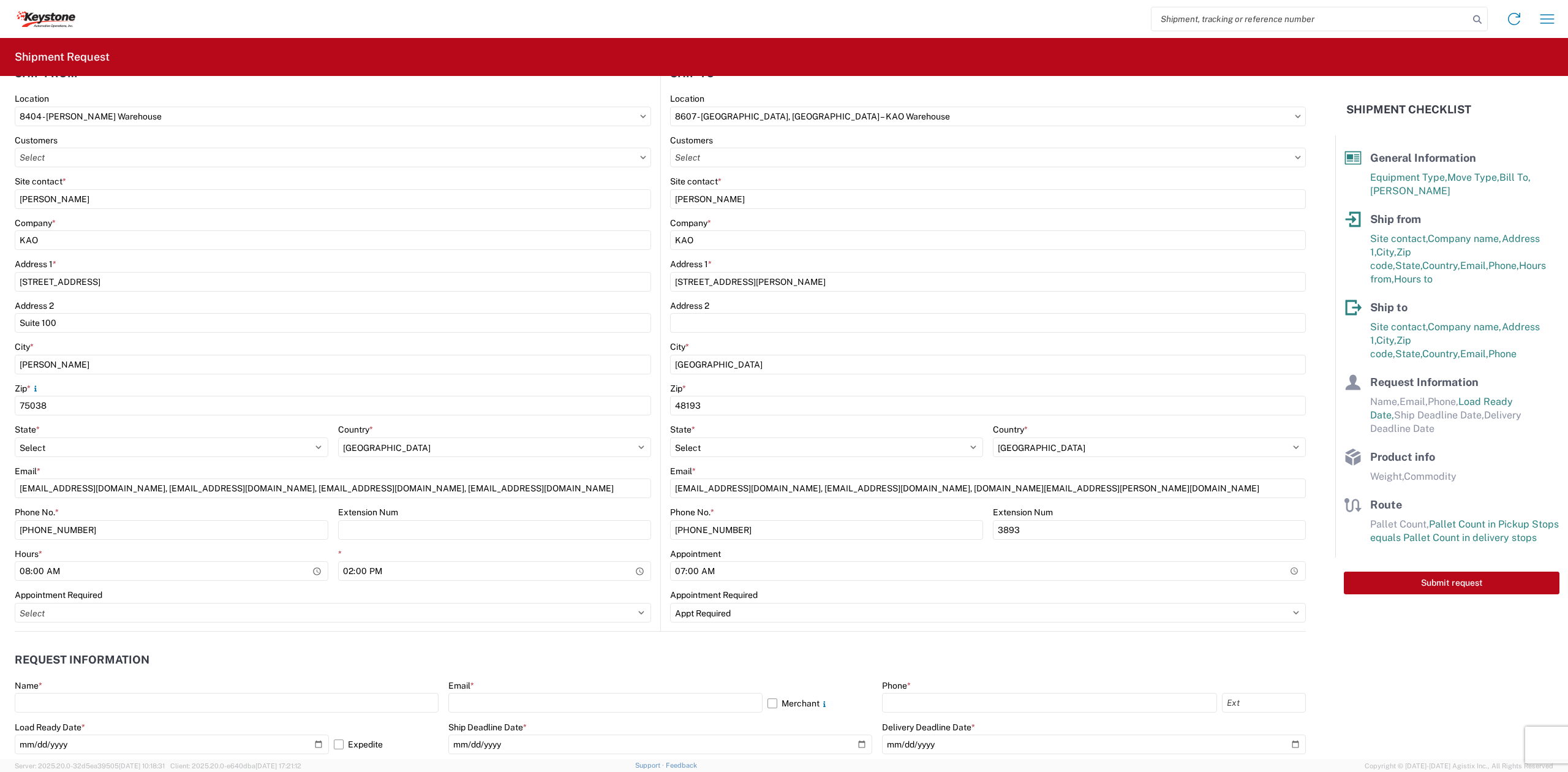
click at [792, 581] on agx-form-control-wrapper-v2 "Appointment 07:00" at bounding box center [988, 568] width 636 height 42
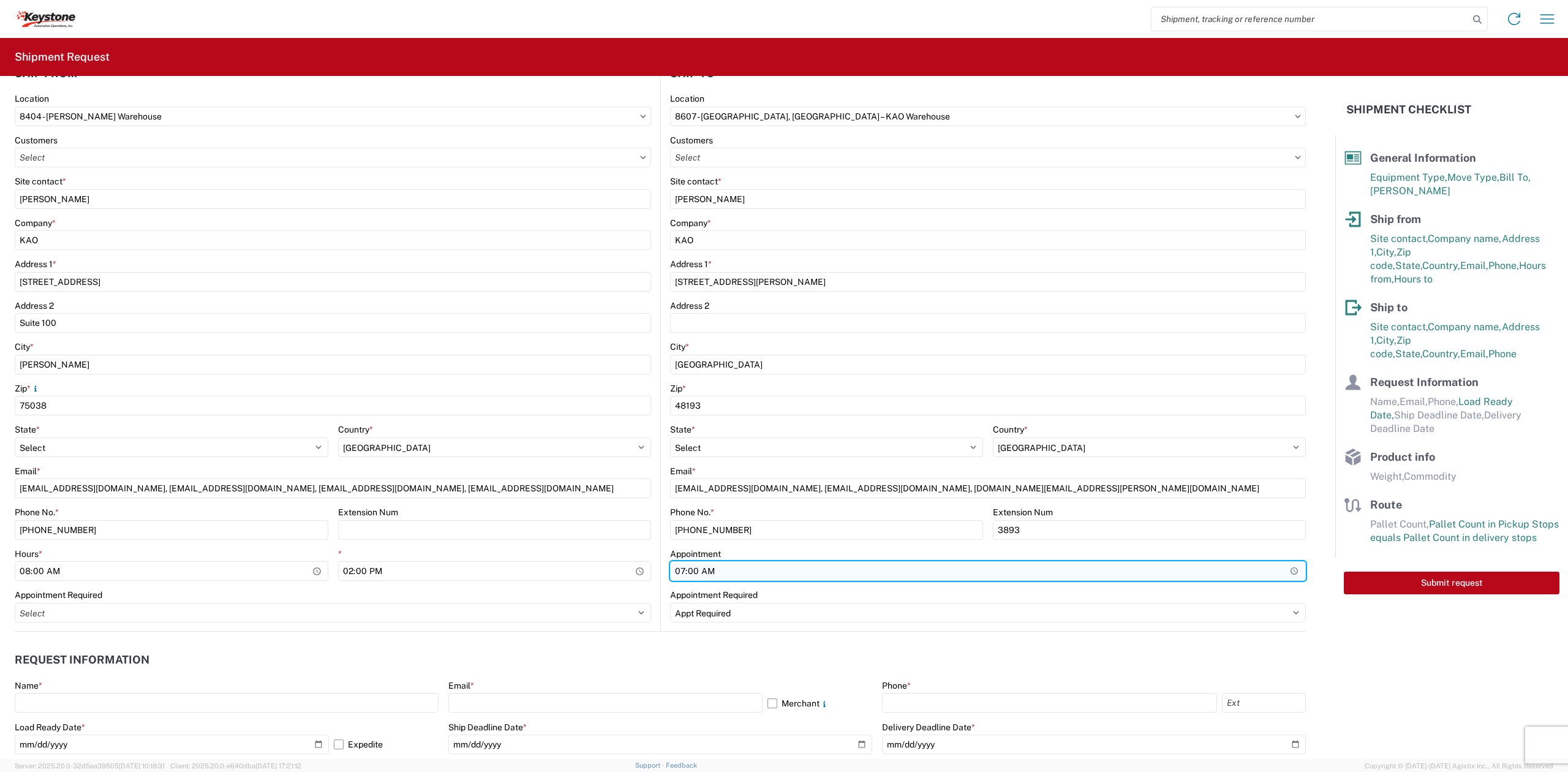
click at [788, 573] on input "07:00" at bounding box center [988, 571] width 636 height 20
click at [754, 572] on input "07:00" at bounding box center [988, 571] width 636 height 20
type input "05:30"
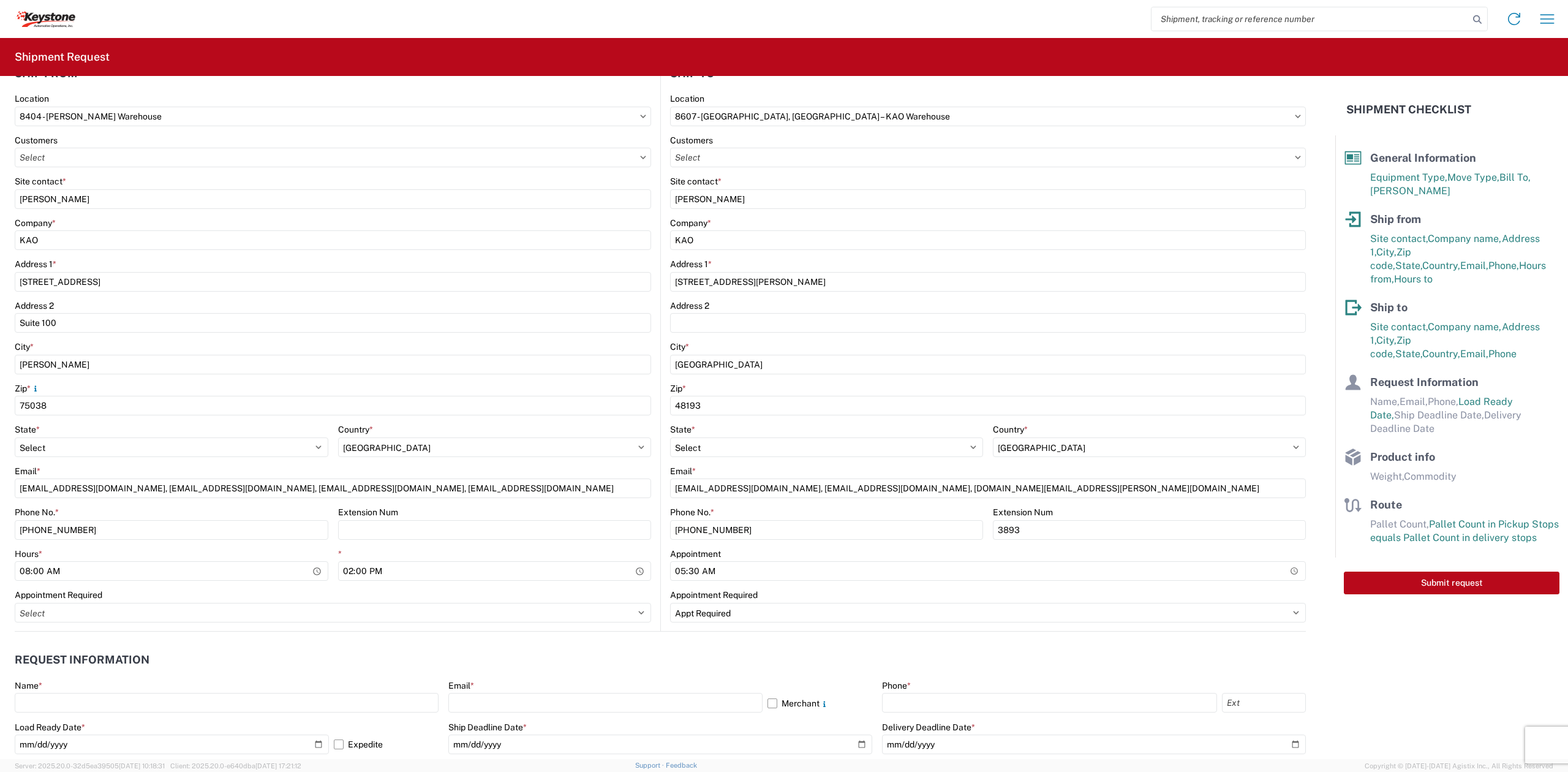
click at [347, 636] on agx-request-info "Request Information Name * Email * Merchant Phone * Load Ready Date * [DATE] Ex…" at bounding box center [660, 697] width 1291 height 132
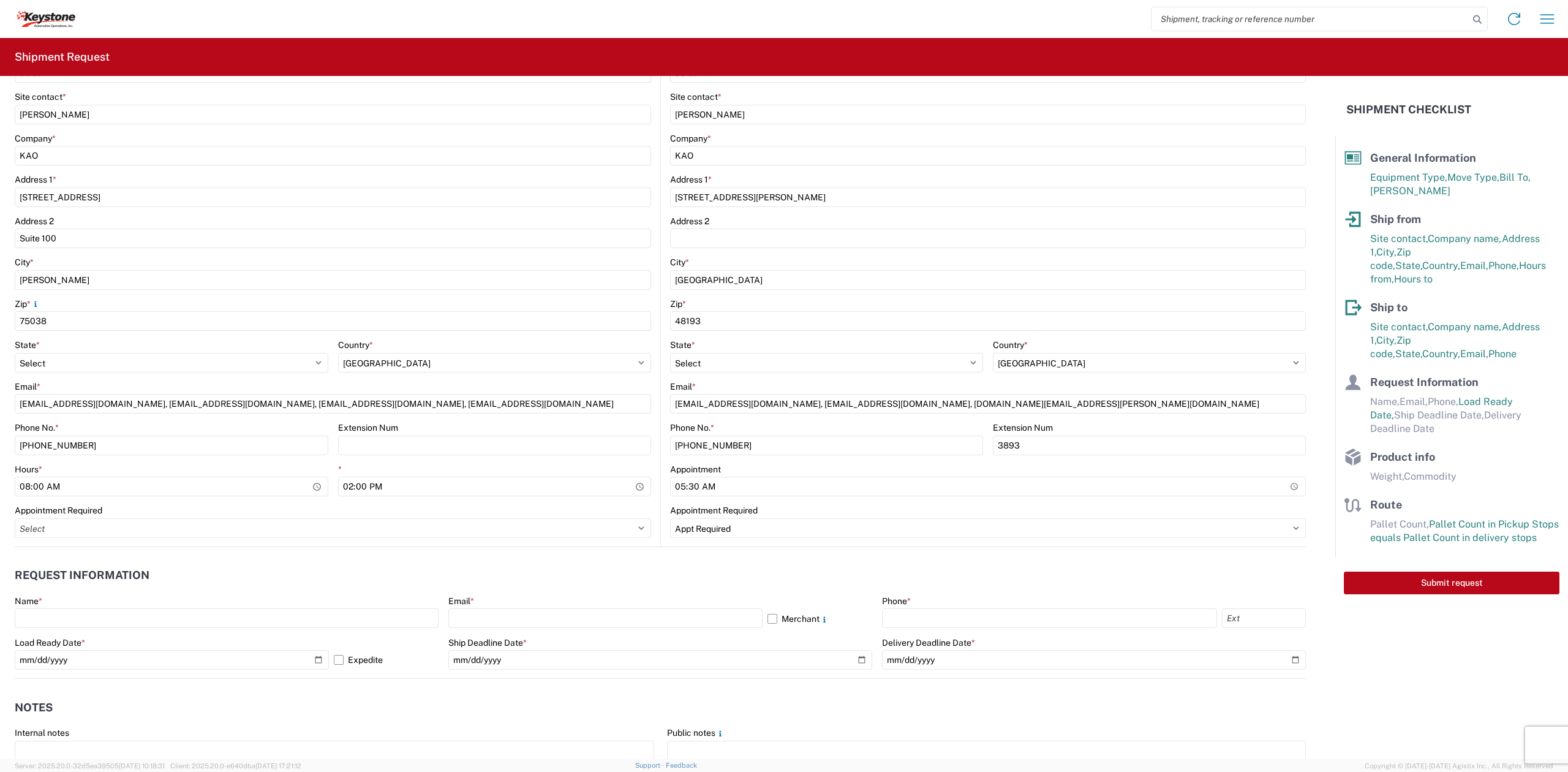
scroll to position [327, 0]
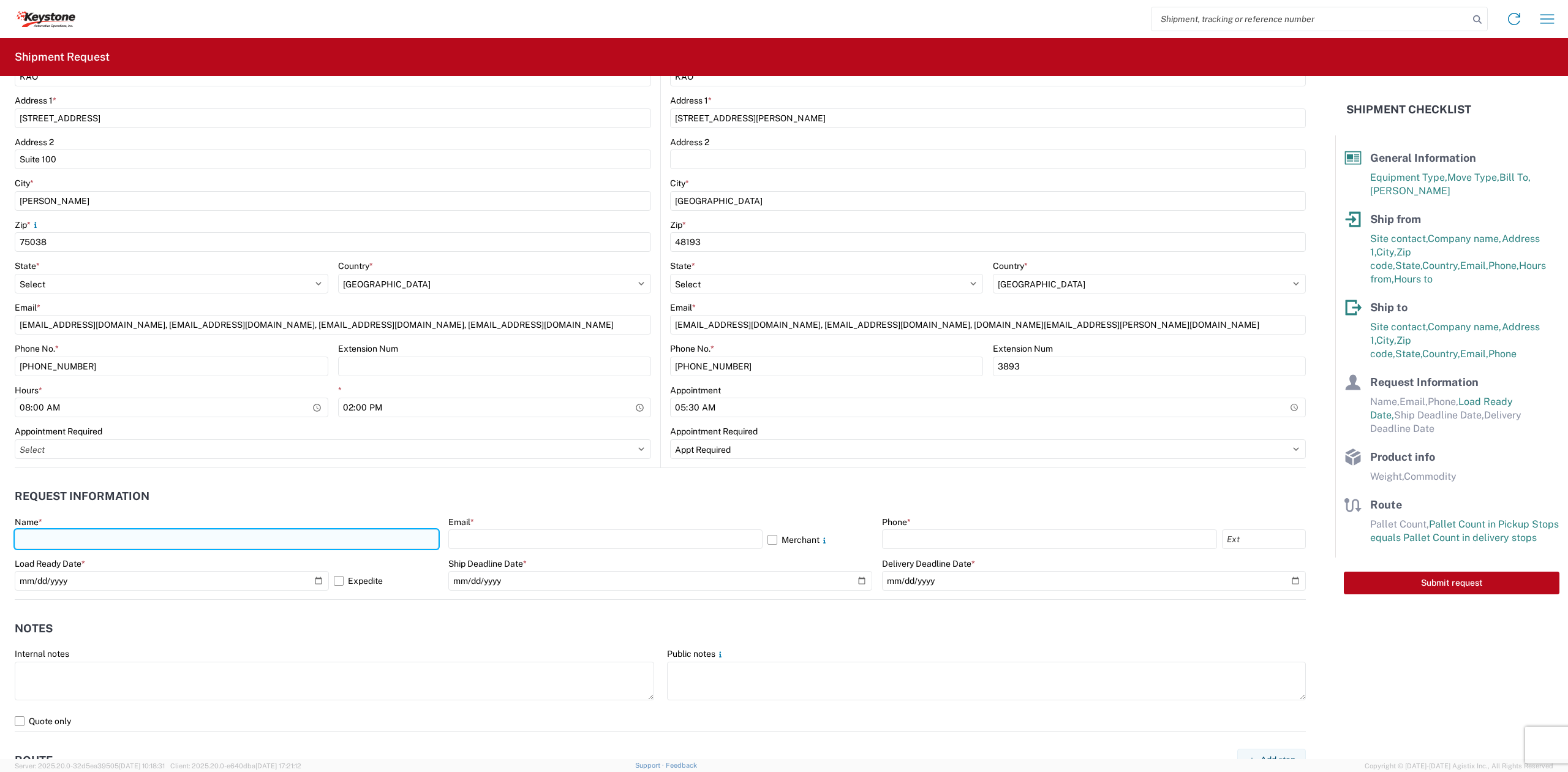
click at [101, 532] on input "text" at bounding box center [226, 539] width 424 height 20
type input "[US_STATE] [DATE]"
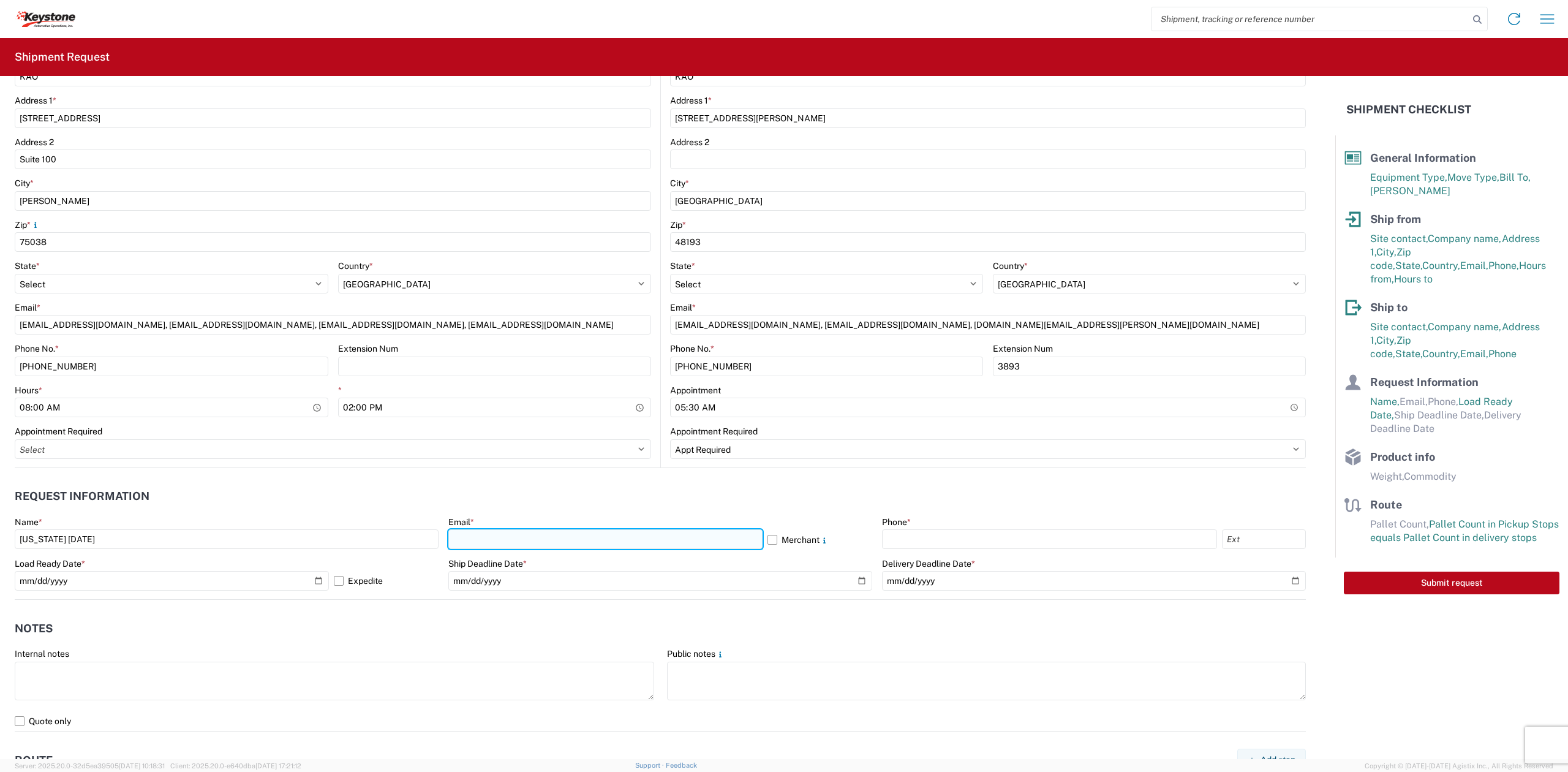
click at [648, 530] on input "text" at bounding box center [605, 539] width 314 height 20
type input "[EMAIL_ADDRESS][DOMAIN_NAME], [EMAIL_ADDRESS][DOMAIN_NAME], [EMAIL_ADDRESS][DOM…"
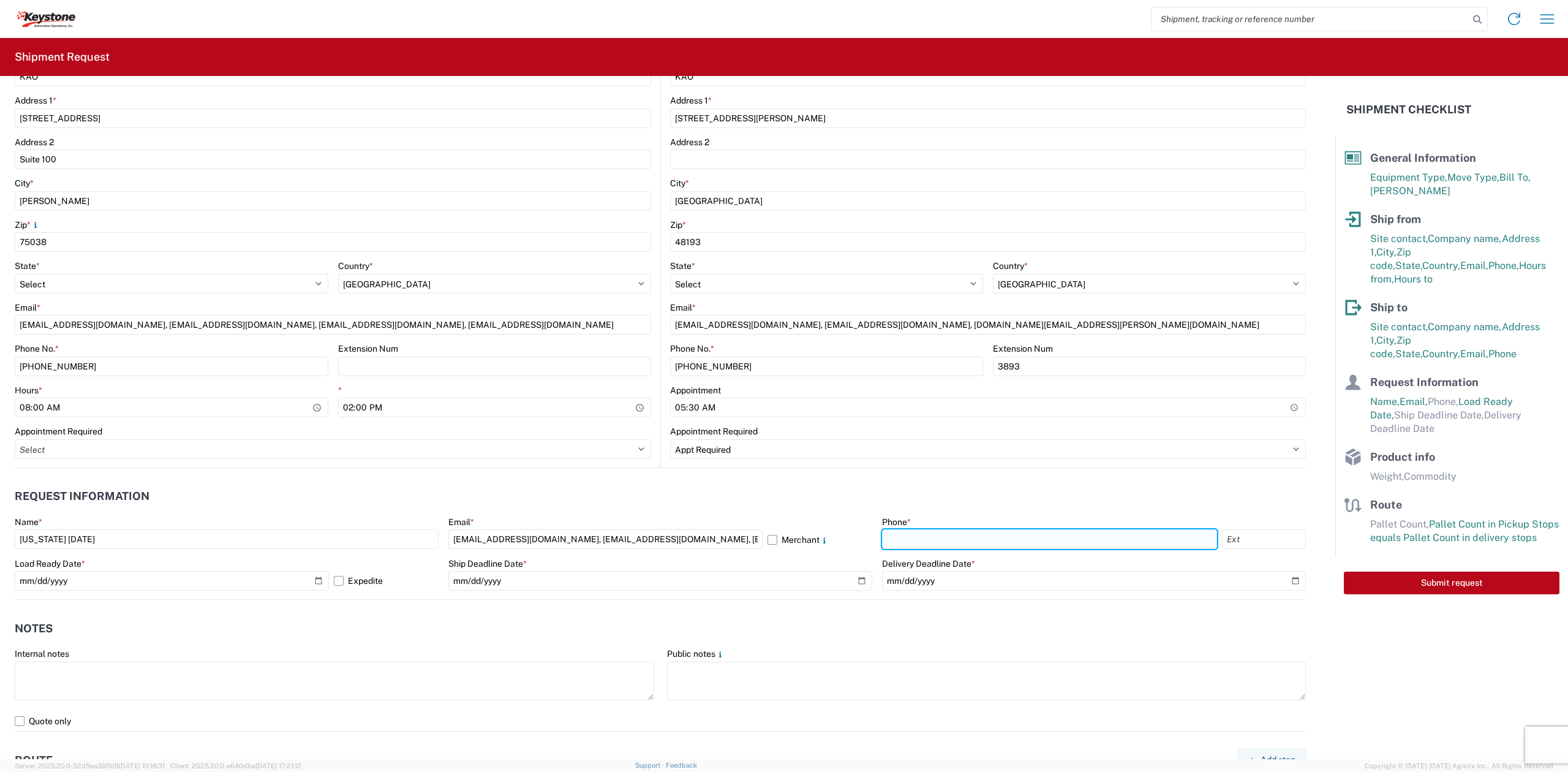
click at [948, 545] on input "text" at bounding box center [1049, 539] width 335 height 20
type input "[PHONE_NUMBER]"
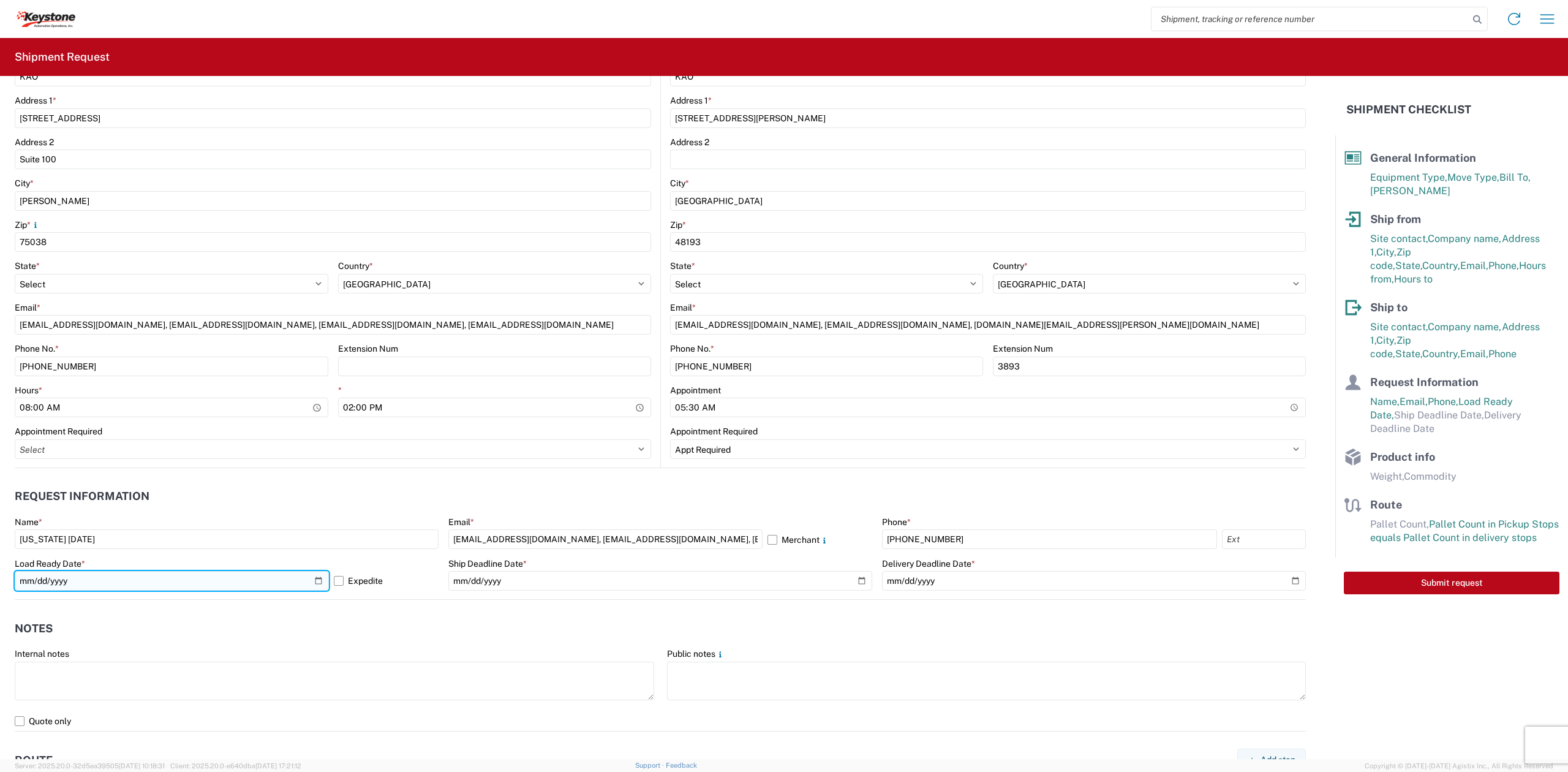
click at [314, 581] on input "[DATE]" at bounding box center [172, 581] width 314 height 20
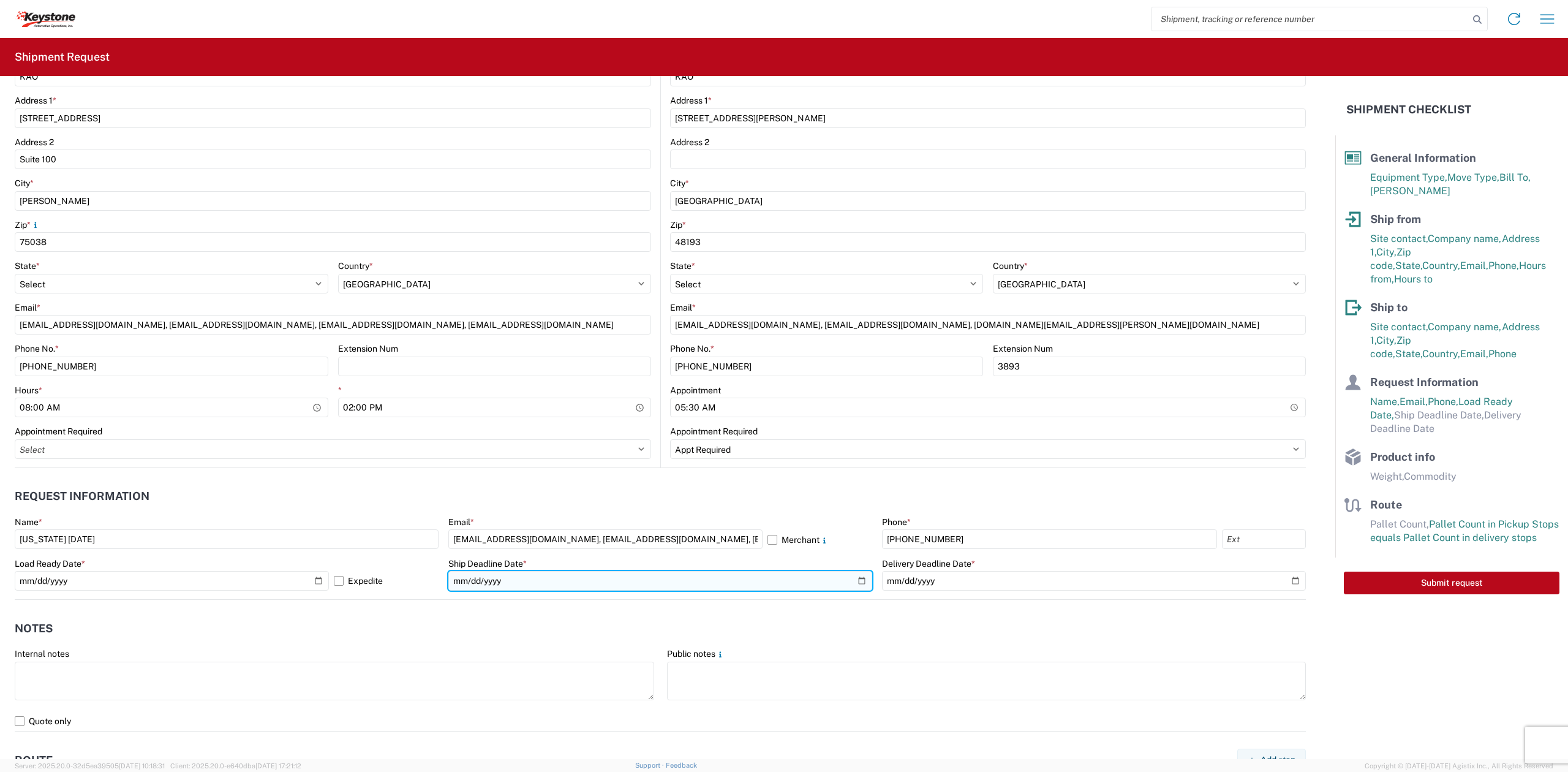
click at [849, 577] on input "date" at bounding box center [660, 581] width 424 height 20
type input "[DATE]"
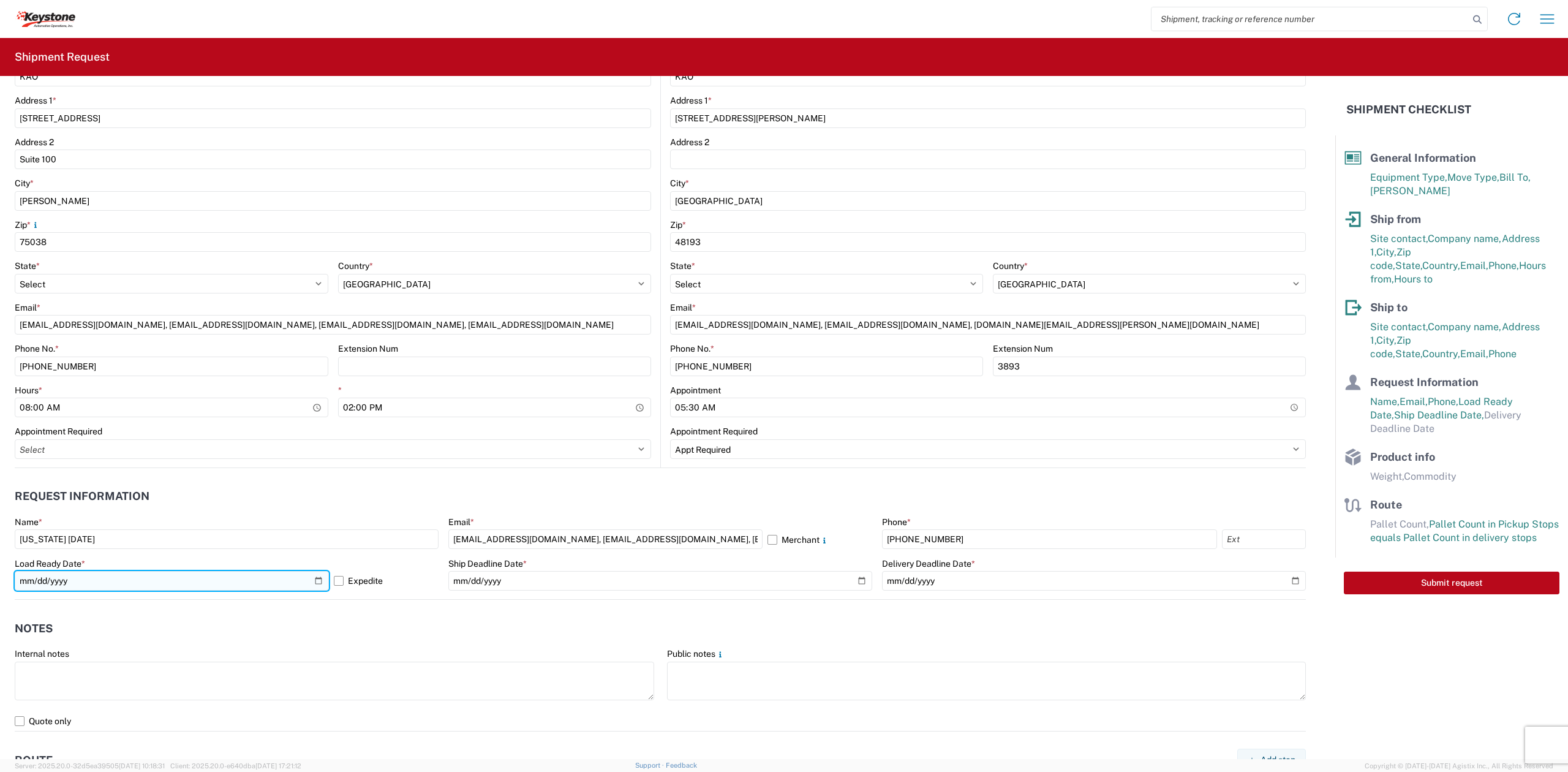
click at [310, 581] on input "[DATE]" at bounding box center [172, 581] width 314 height 20
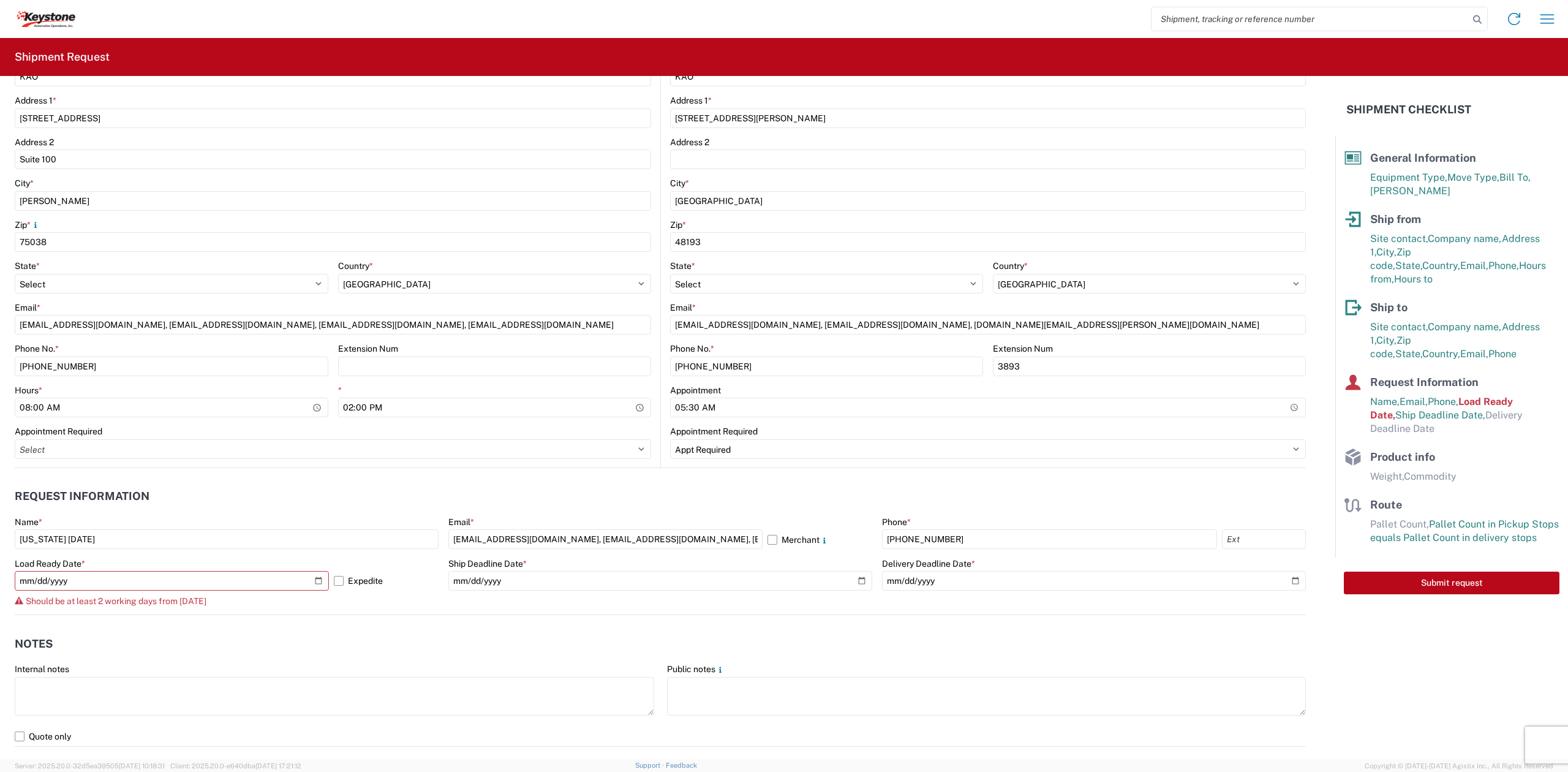
click at [389, 564] on div "Load Ready Date *" at bounding box center [226, 564] width 424 height 11
click at [318, 579] on input "[DATE]" at bounding box center [172, 581] width 314 height 20
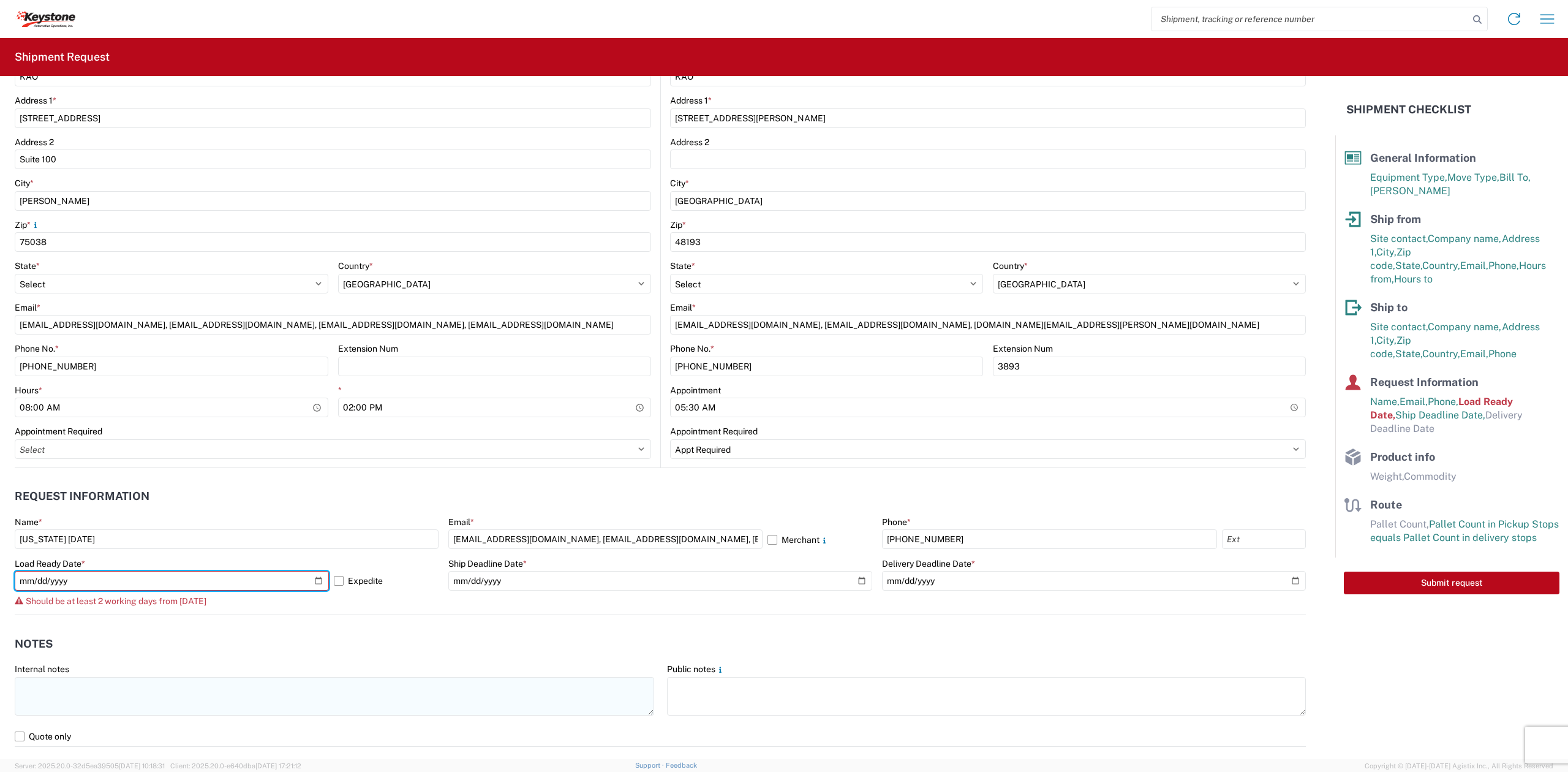
type input "[DATE]"
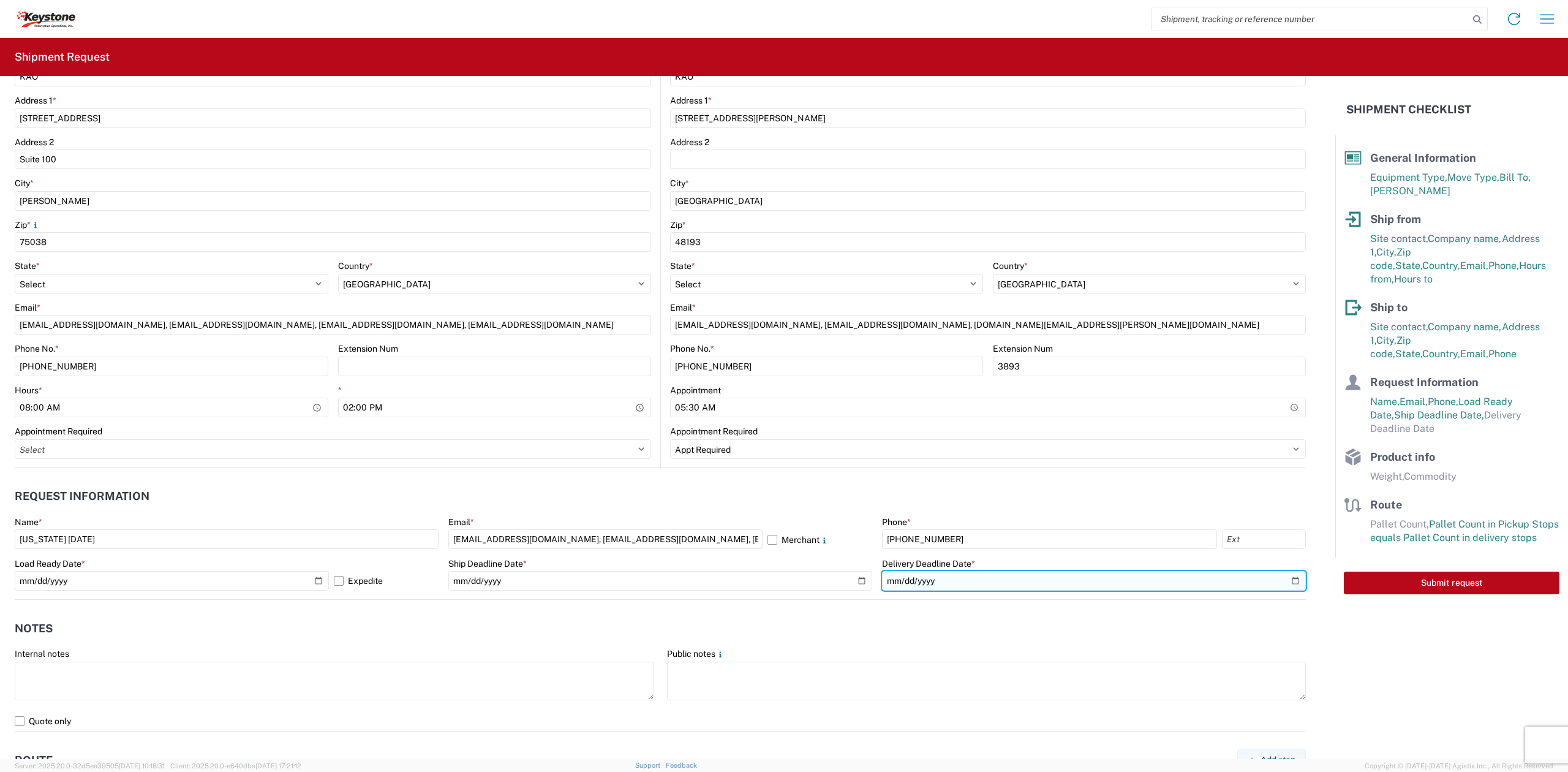
click at [1280, 577] on input "date" at bounding box center [1094, 581] width 424 height 20
type input "[DATE]"
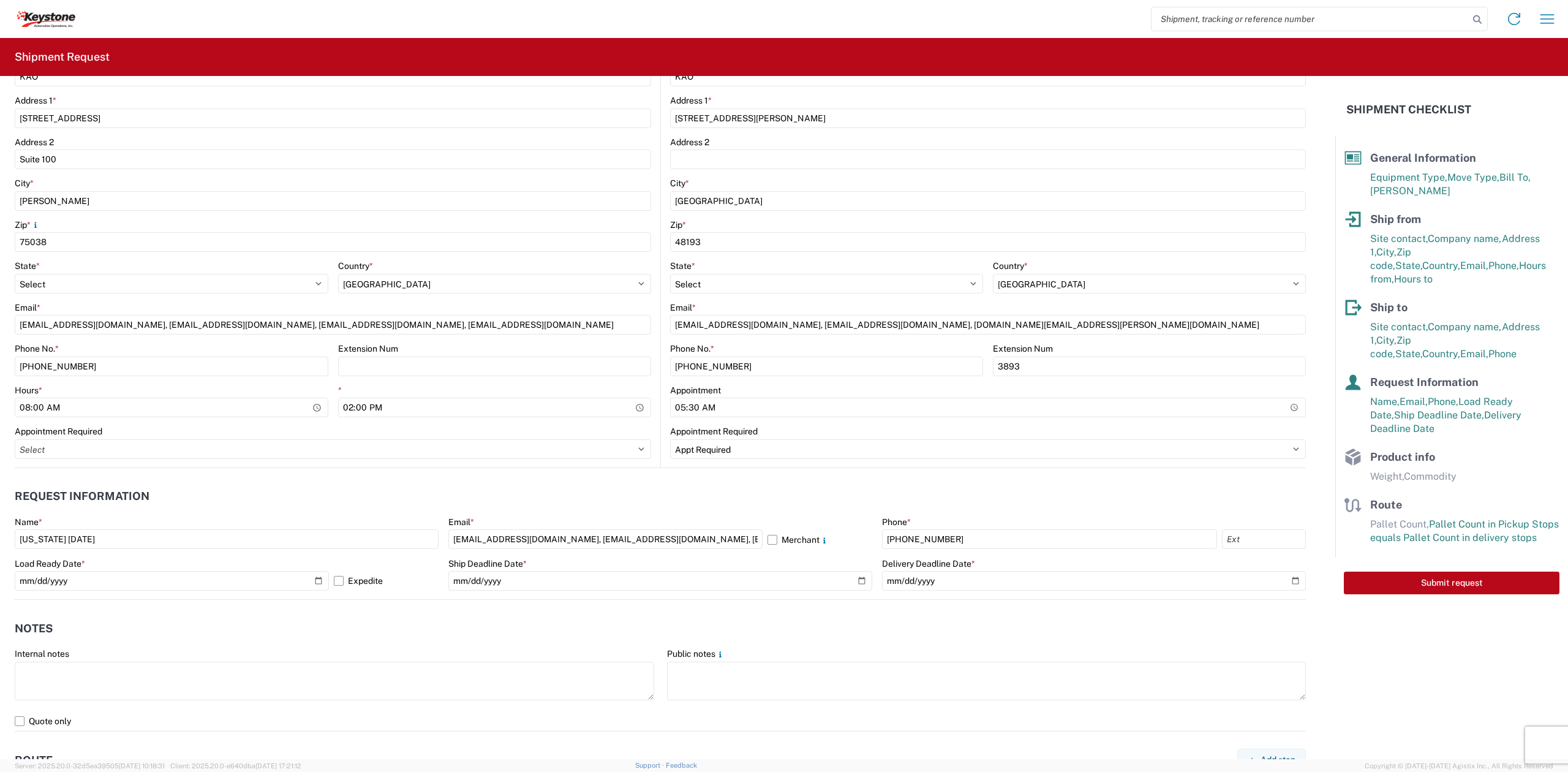
click at [777, 633] on header "Notes" at bounding box center [660, 628] width 1291 height 28
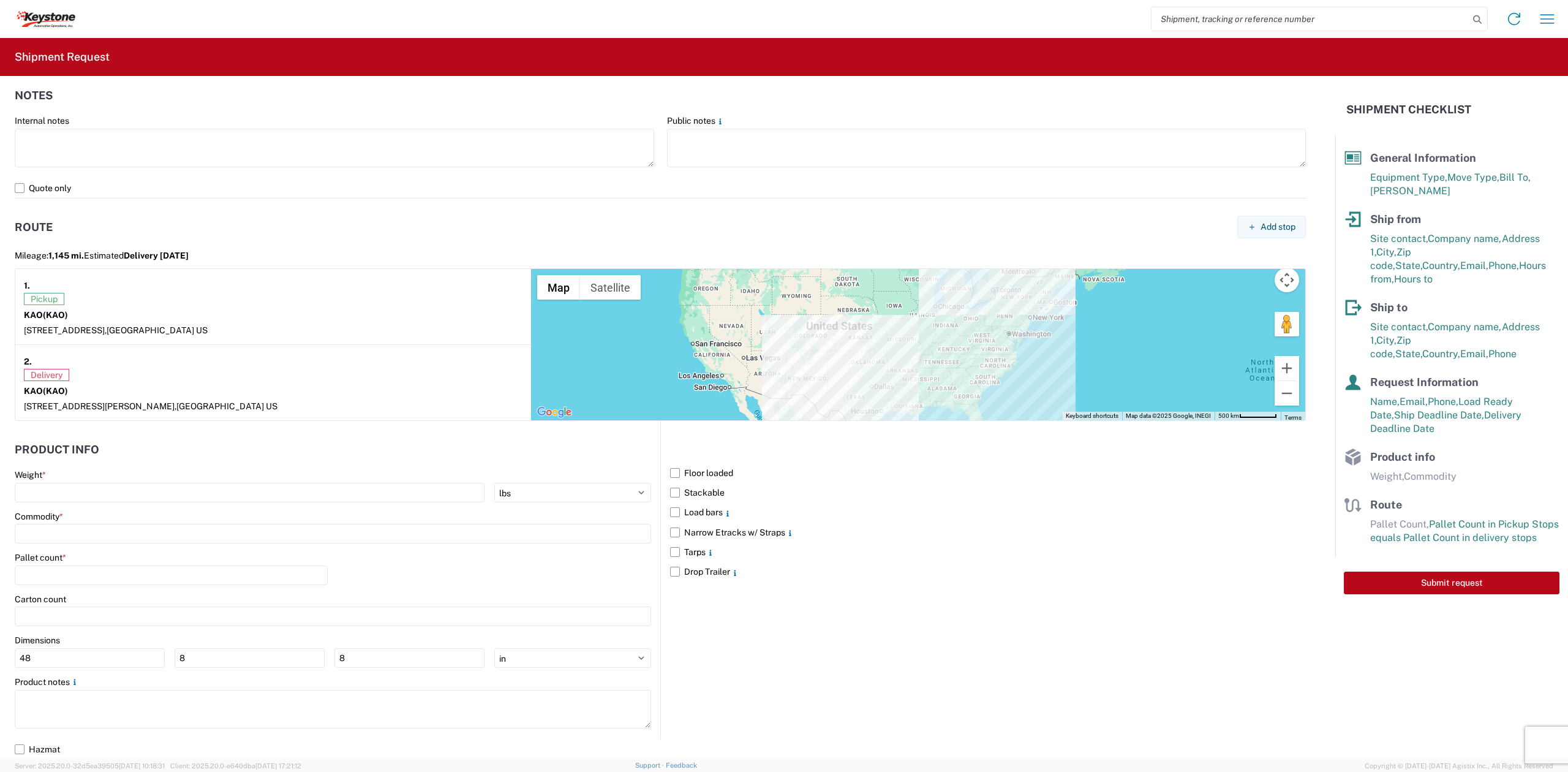
scroll to position [862, 0]
click at [209, 502] on main "Weight * kgs lbs Commodity * Pallet count * Carton count Dimensions 48 8 8 ft i…" at bounding box center [337, 603] width 646 height 270
click at [204, 501] on main "Weight * kgs lbs Commodity * Pallet count * Carton count Dimensions 48 8 8 ft i…" at bounding box center [337, 603] width 646 height 270
click at [200, 498] on input "number" at bounding box center [249, 493] width 470 height 20
type input "35000"
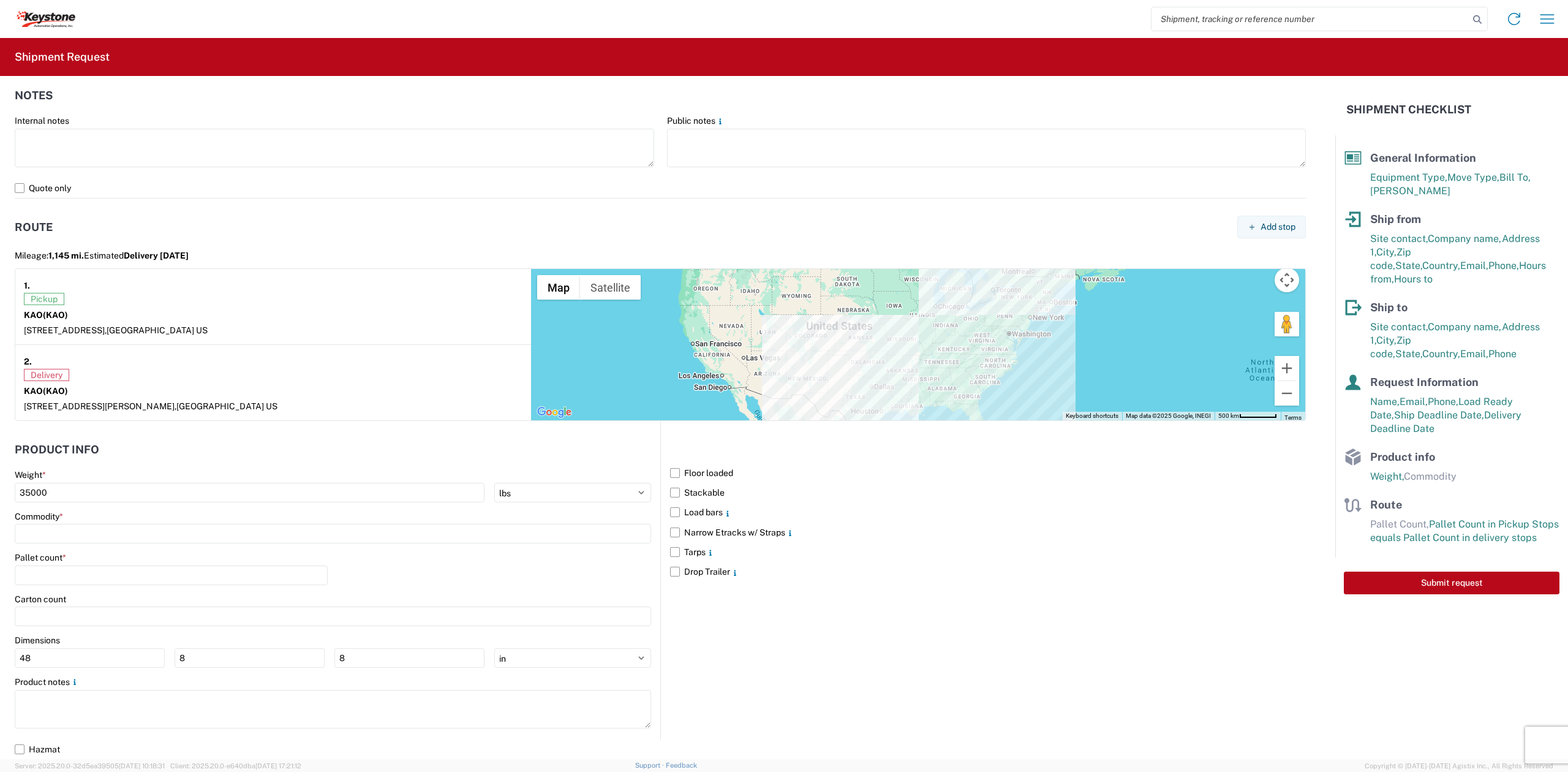
click at [146, 547] on main "Weight * 35000 kgs lbs Commodity * Pallet count * Carton count Dimensions 48 8 …" at bounding box center [337, 603] width 646 height 270
click at [147, 544] on main "Weight * 35000 kgs lbs Commodity * Pallet count * Carton count Dimensions 48 8 …" at bounding box center [337, 603] width 646 height 270
click at [156, 529] on input at bounding box center [332, 533] width 636 height 20
click at [81, 642] on div "General Auto Parts (dry)" at bounding box center [125, 646] width 214 height 20
type input "General Auto Parts (dry)"
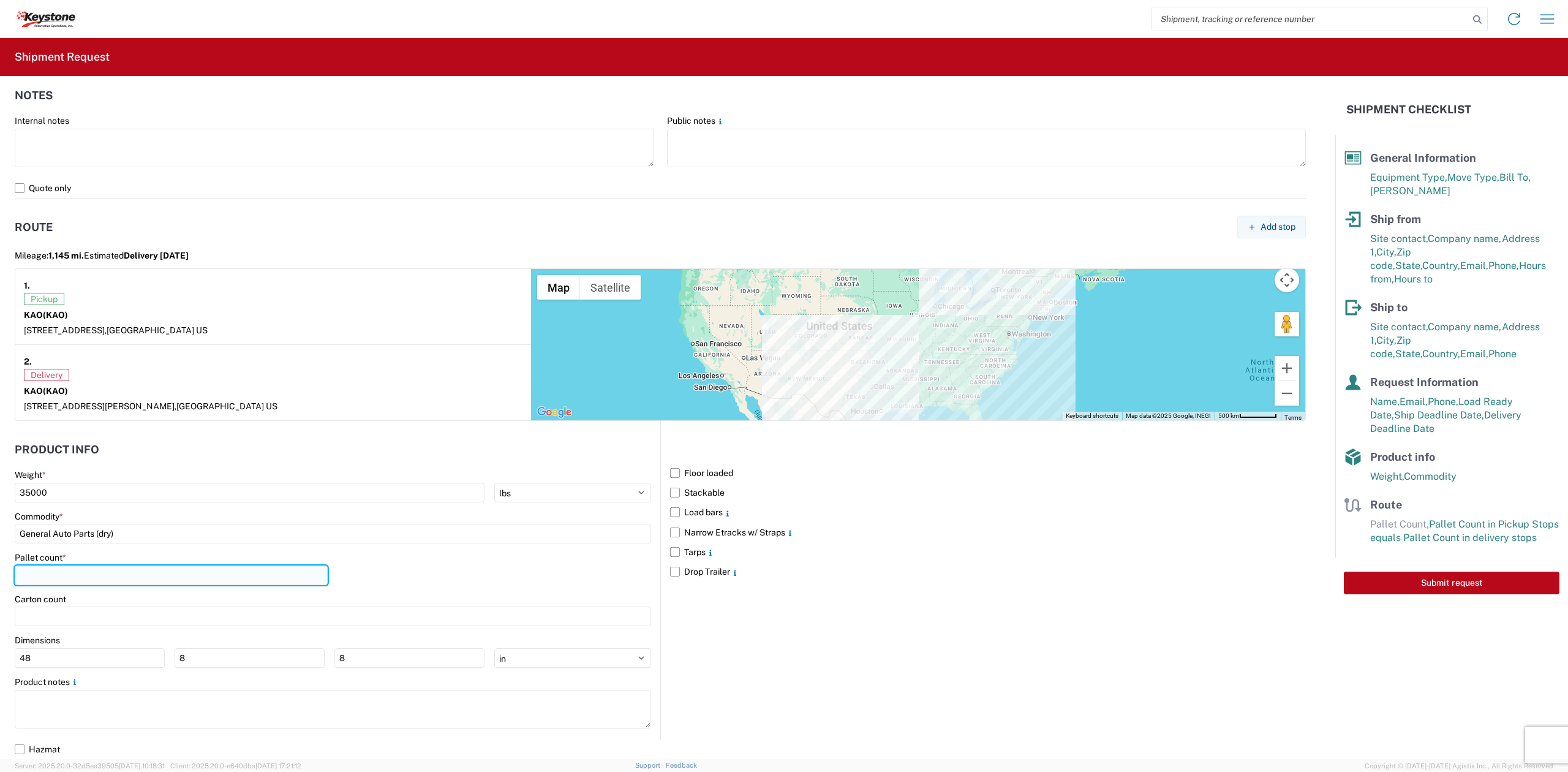
click at [68, 577] on input "number" at bounding box center [171, 575] width 313 height 20
type input "24"
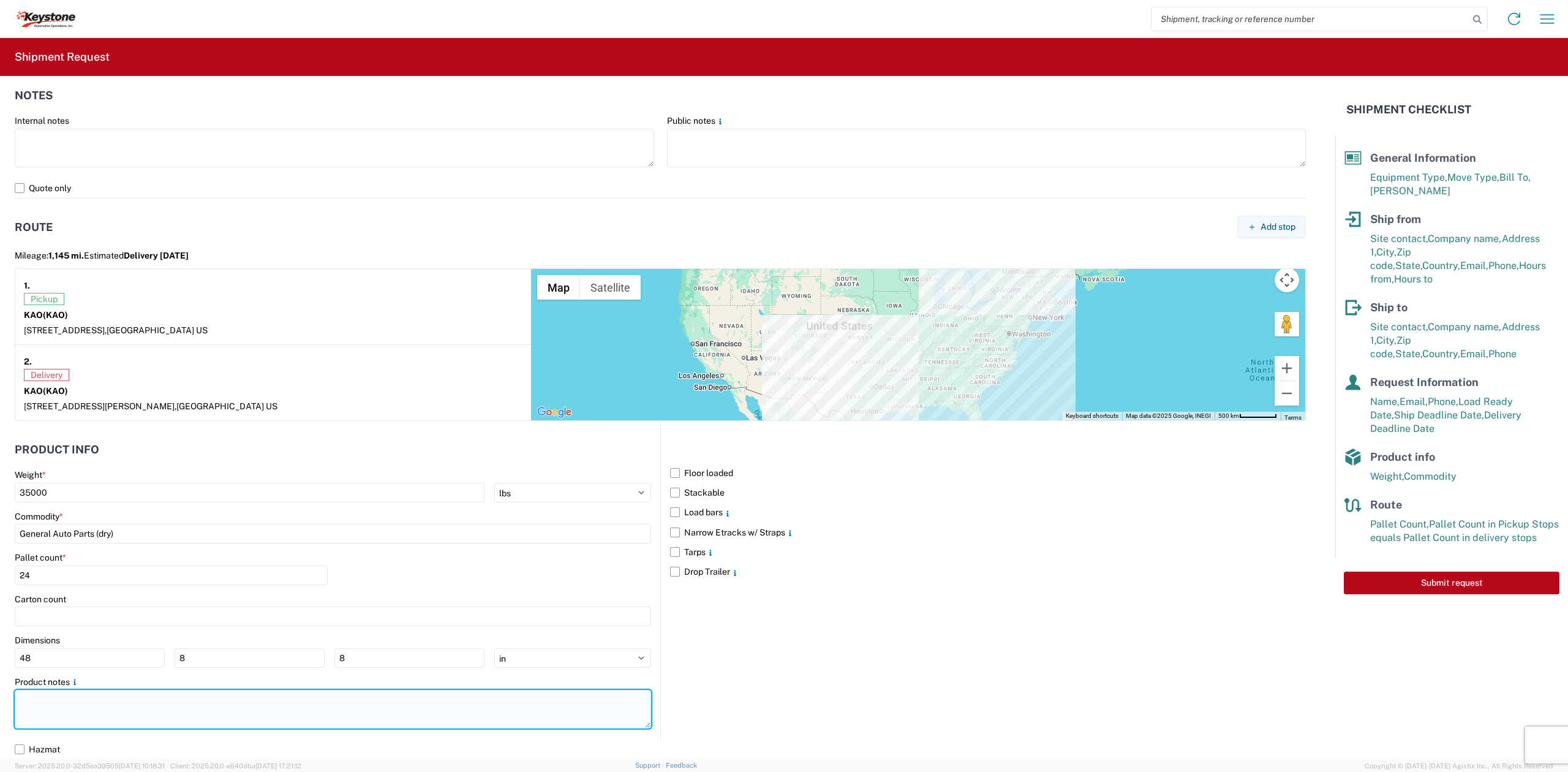
click at [44, 701] on textarea at bounding box center [332, 708] width 636 height 38
type textarea "Non-Standard Pallets. 24 Spaces."
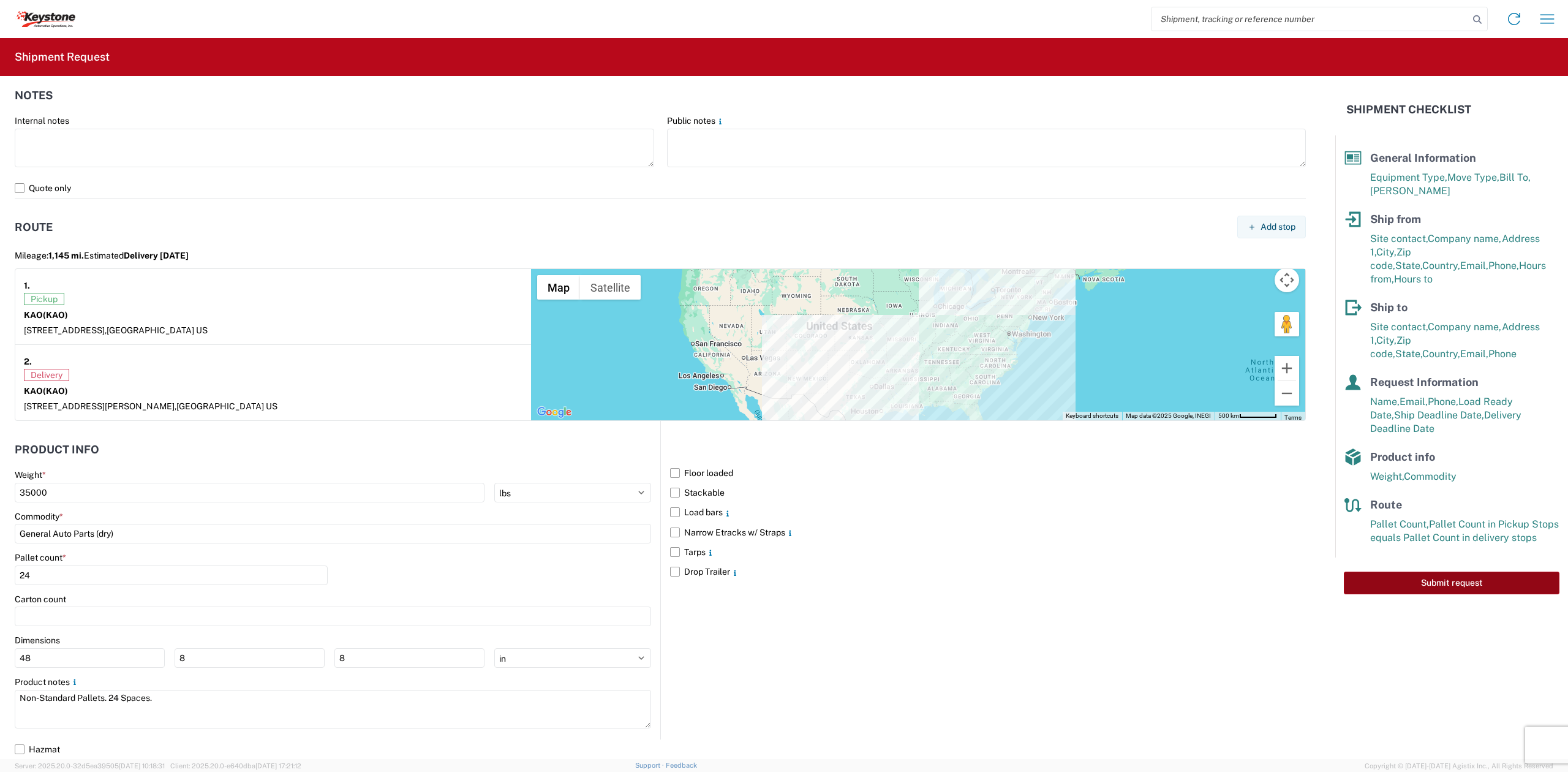
click at [1474, 576] on button "Submit request" at bounding box center [1452, 583] width 216 height 23
